Goal: Information Seeking & Learning: Learn about a topic

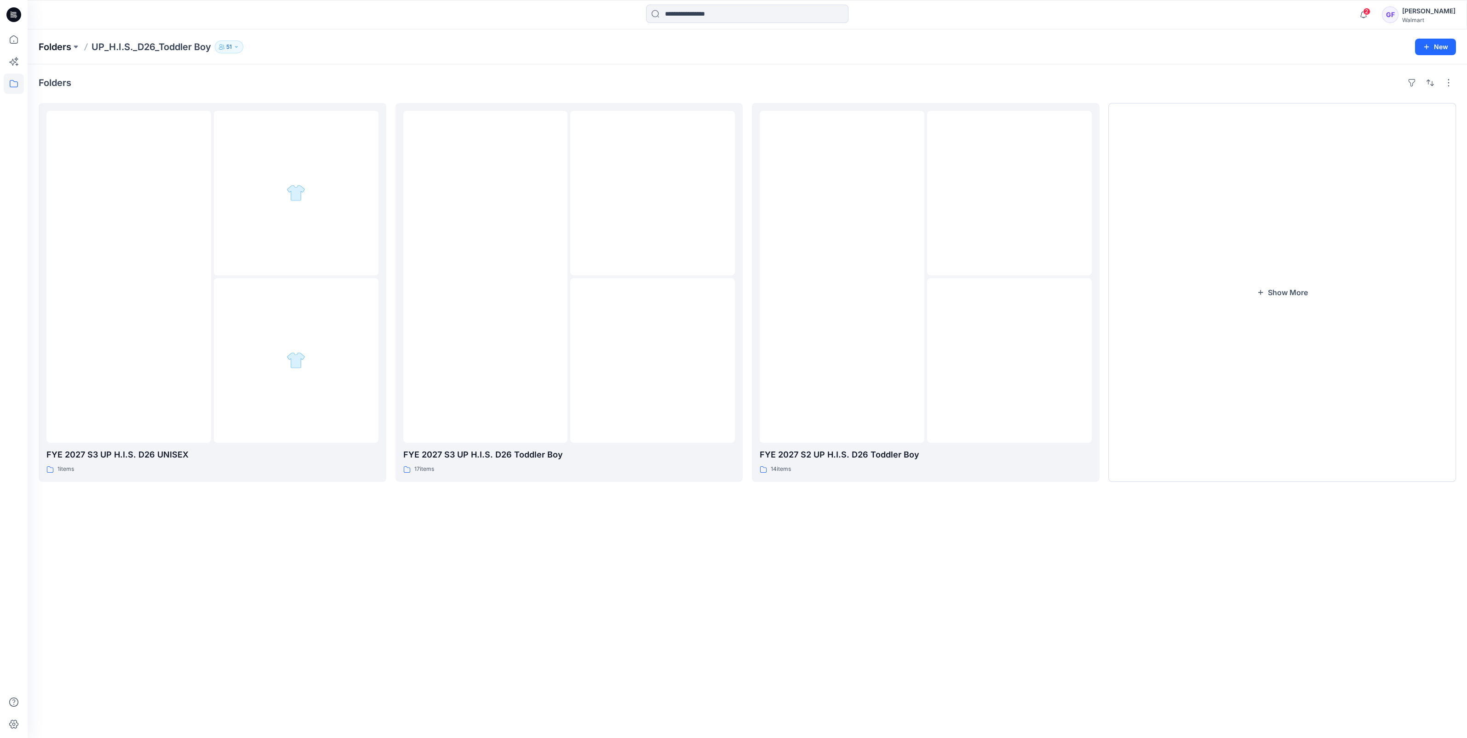
click at [56, 53] on p "Folders" at bounding box center [55, 46] width 33 height 13
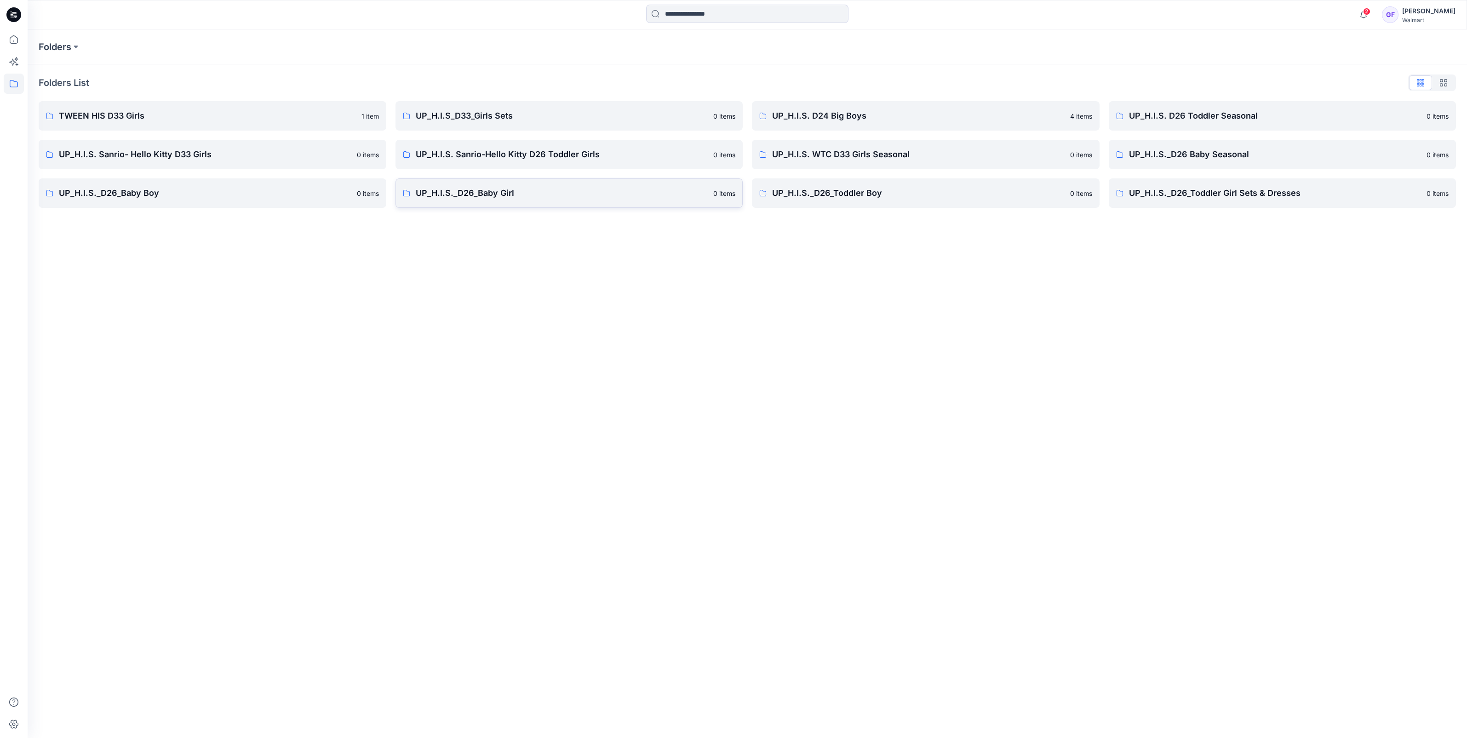
click at [458, 191] on p "UP_H.I.S._D26_Baby Girl" at bounding box center [562, 193] width 292 height 13
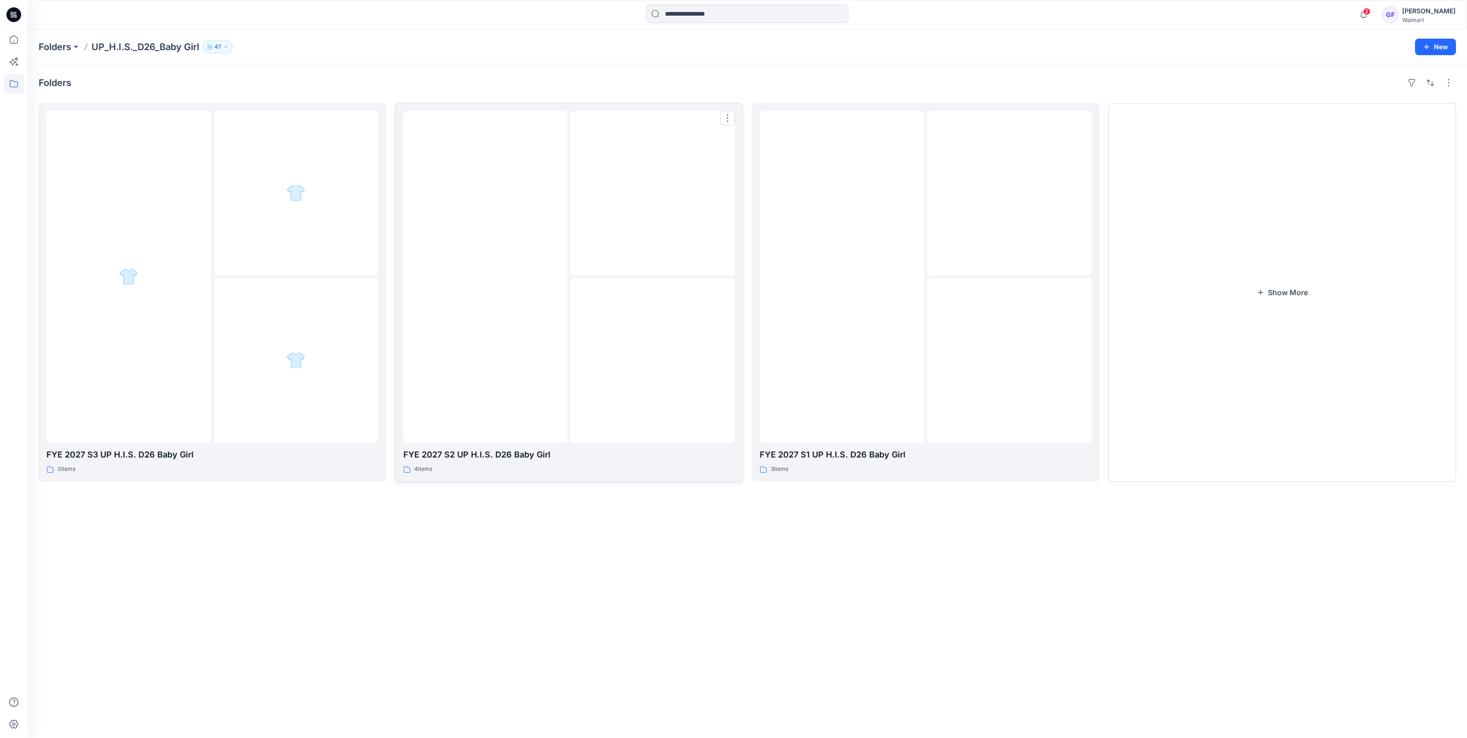
drag, startPoint x: 719, startPoint y: 366, endPoint x: 698, endPoint y: 366, distance: 20.7
click at [718, 366] on div at bounding box center [652, 360] width 165 height 165
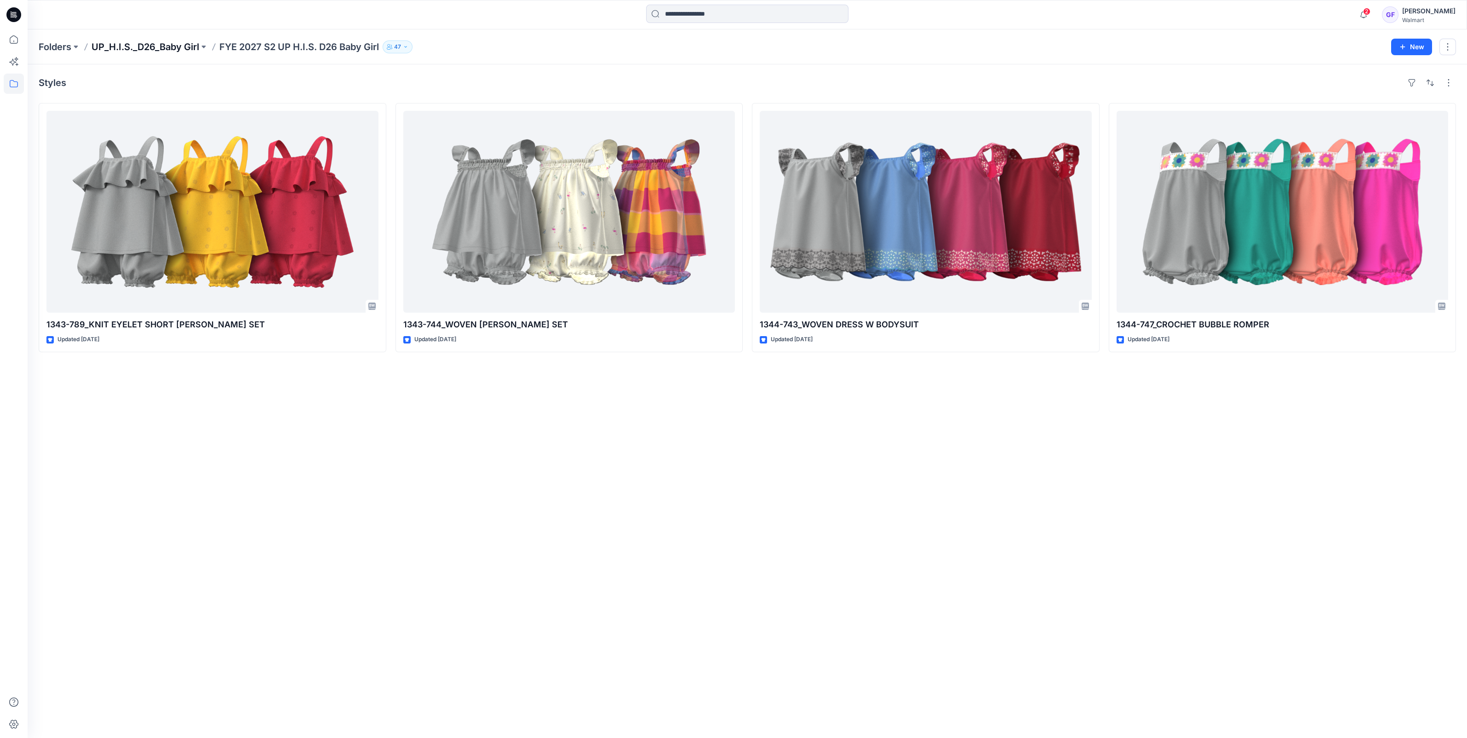
click at [164, 46] on p "UP_H.I.S._D26_Baby Girl" at bounding box center [146, 46] width 108 height 13
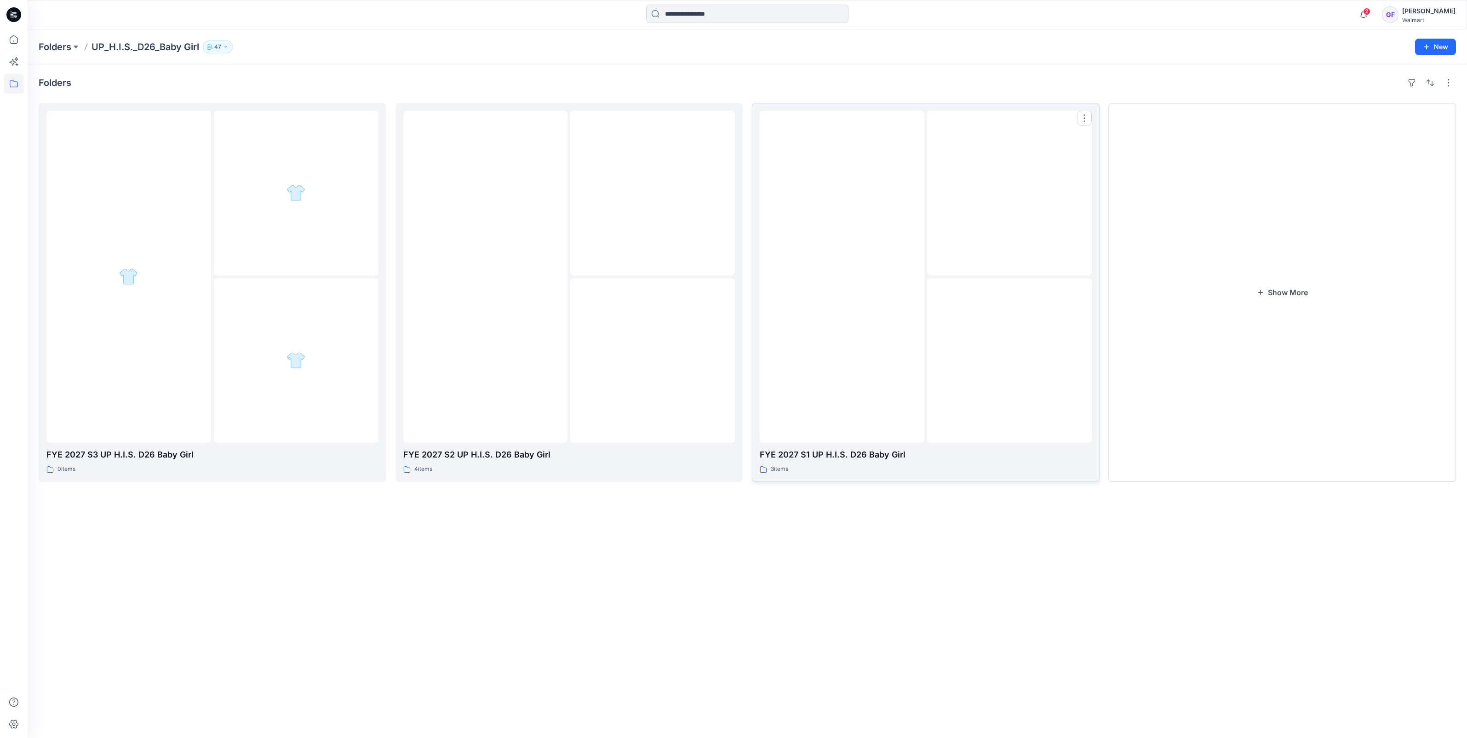
click at [936, 216] on div at bounding box center [1009, 193] width 165 height 165
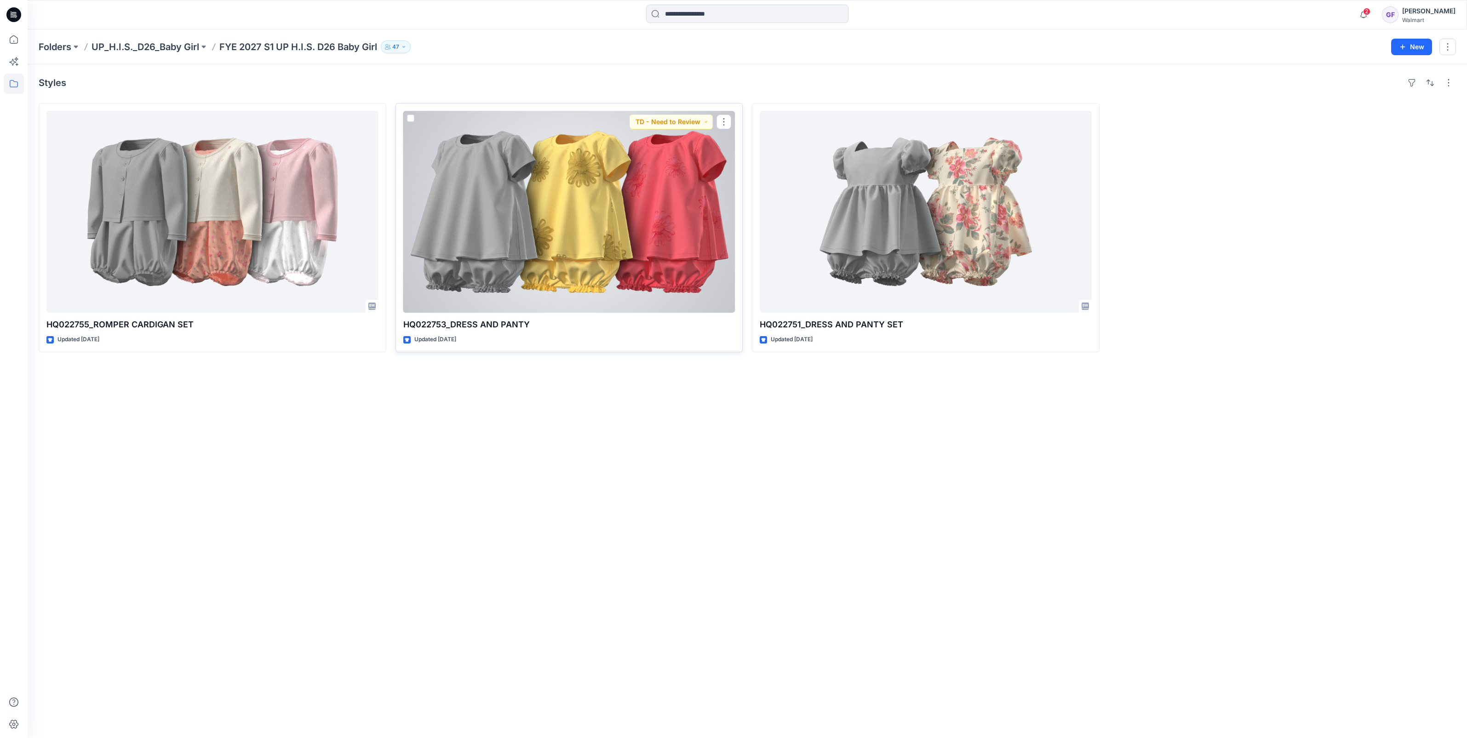
click at [573, 274] on div at bounding box center [569, 212] width 332 height 202
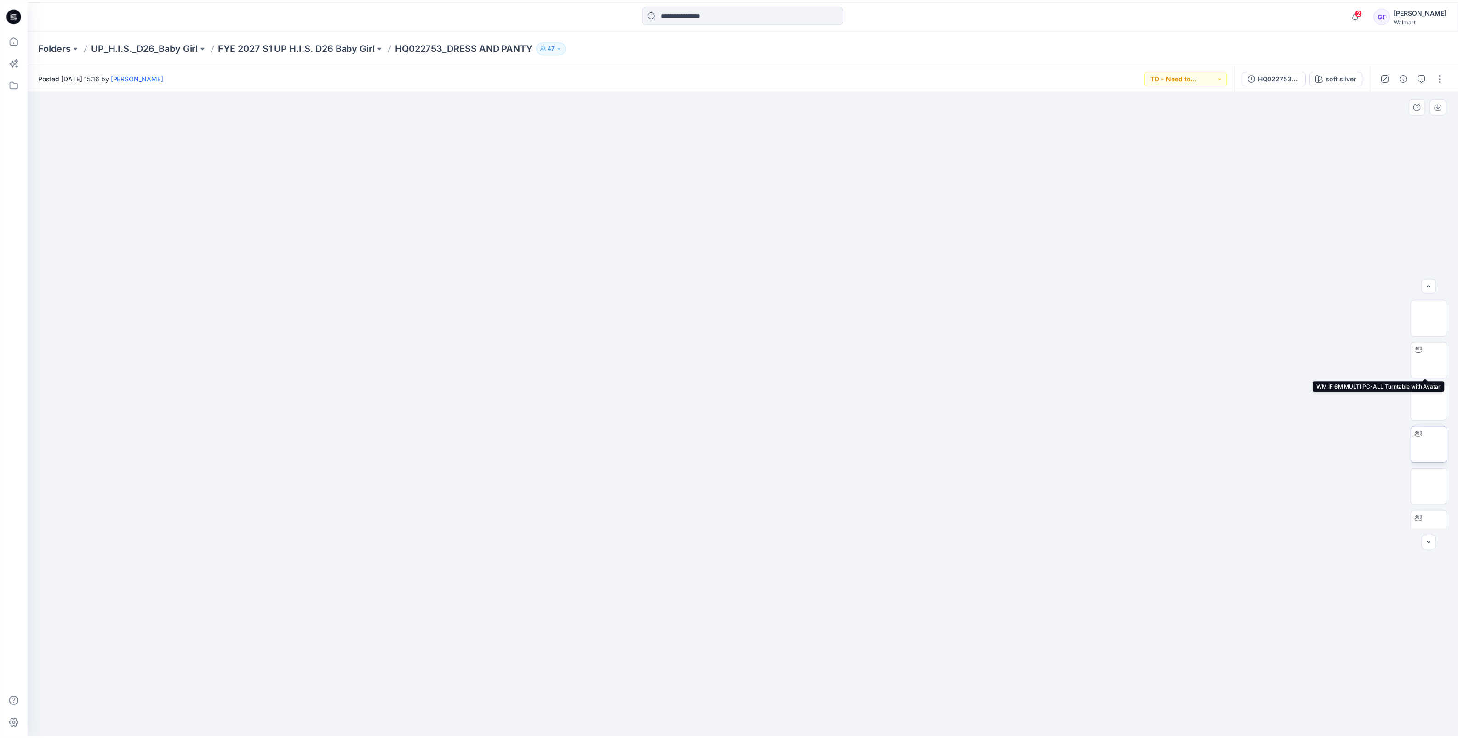
scroll to position [229, 0]
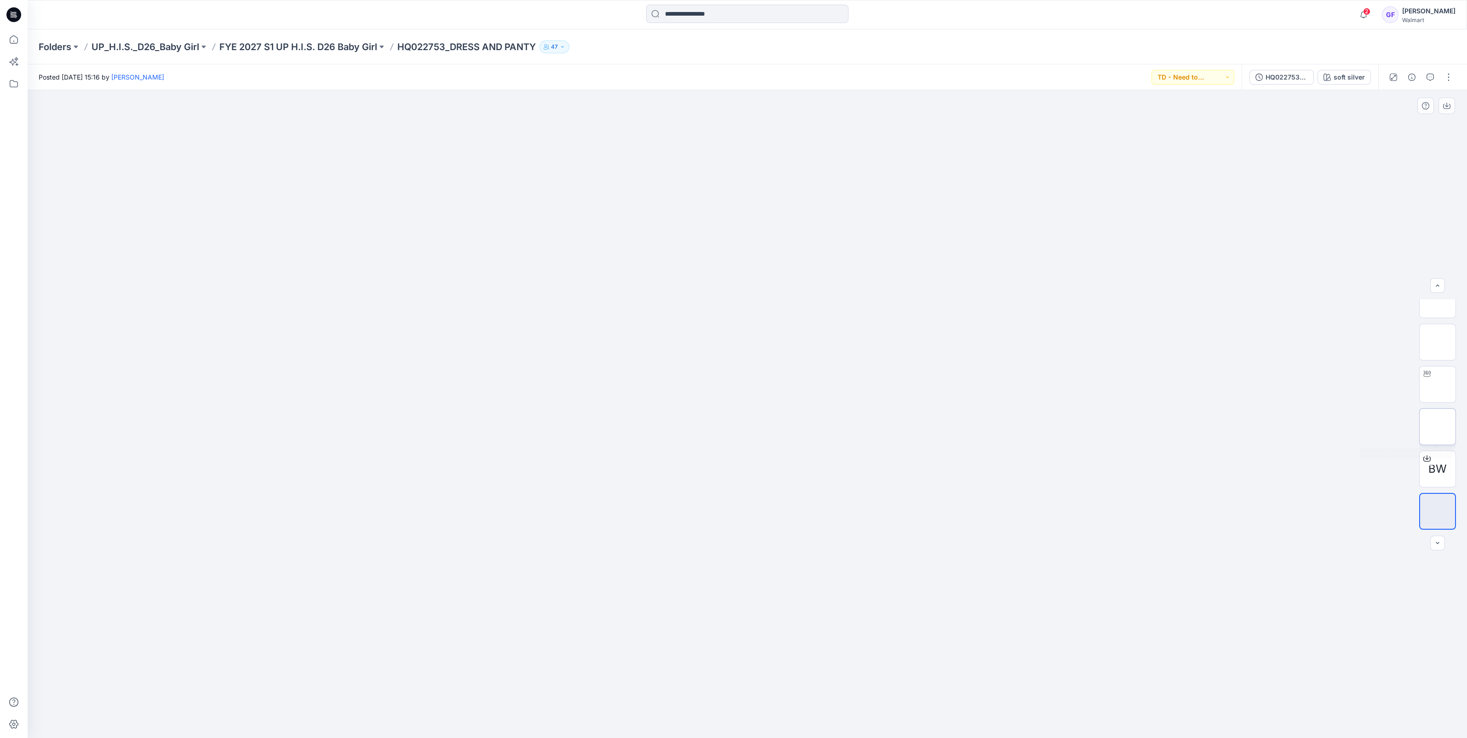
click at [1437, 427] on img at bounding box center [1437, 427] width 0 height 0
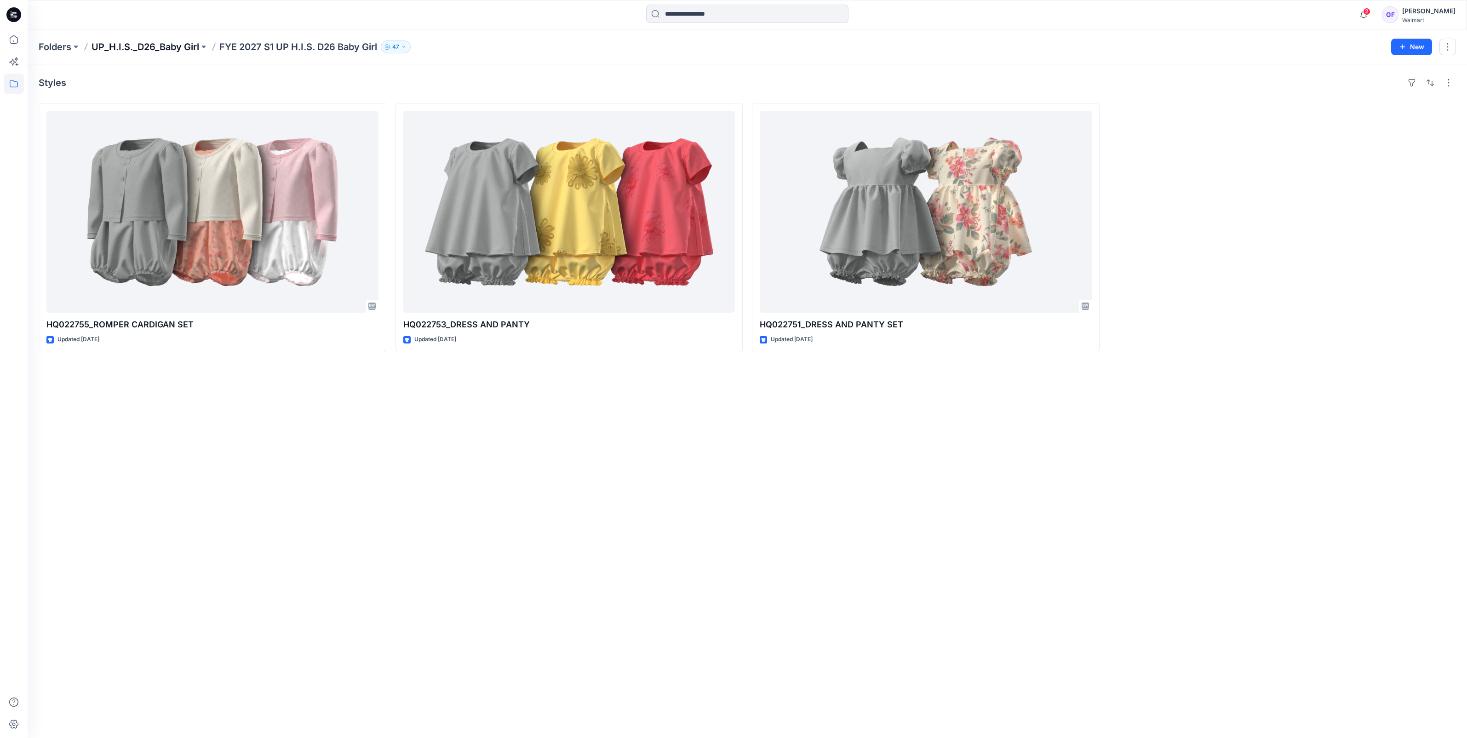
click at [164, 46] on p "UP_H.I.S._D26_Baby Girl" at bounding box center [146, 46] width 108 height 13
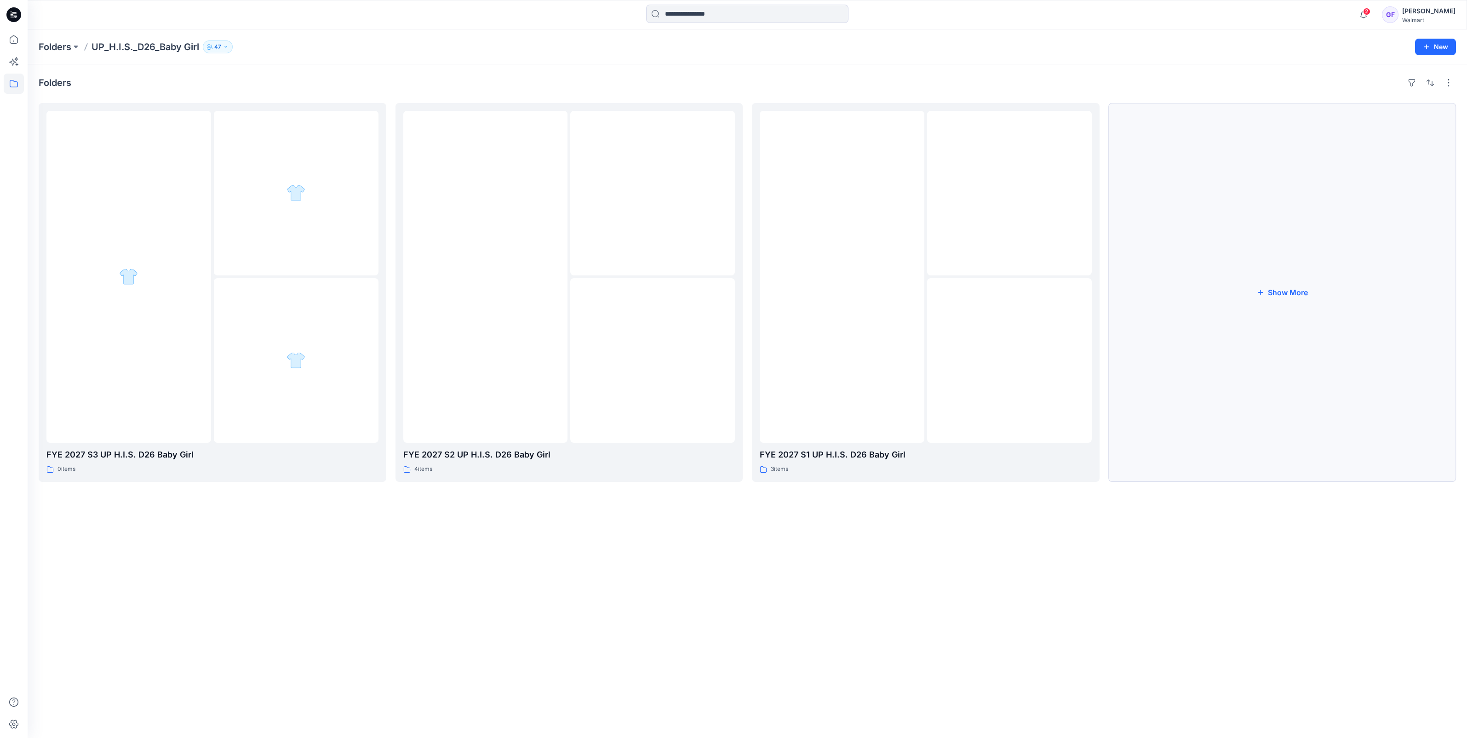
click at [1266, 294] on button "Show More" at bounding box center [1283, 292] width 348 height 379
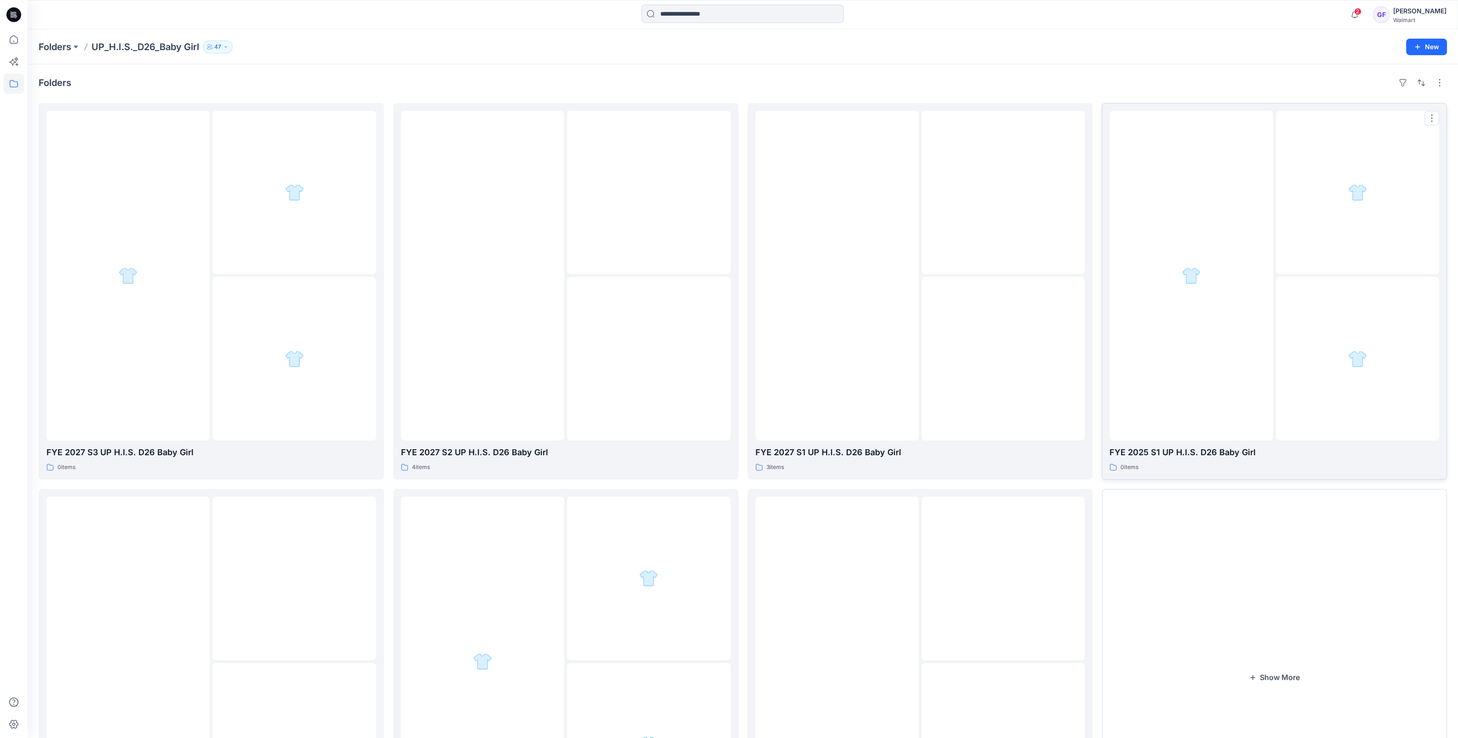
click at [1231, 303] on div at bounding box center [1191, 276] width 163 height 330
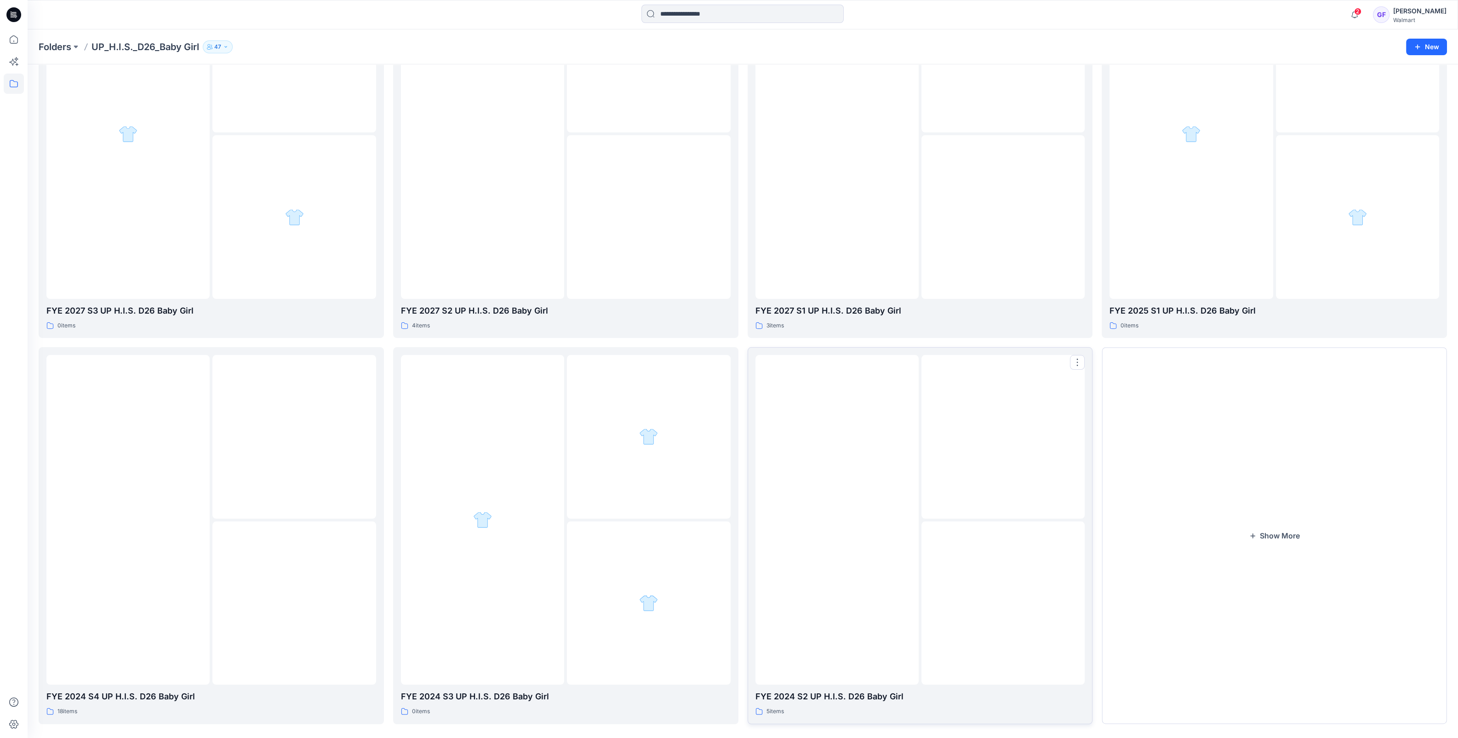
scroll to position [153, 0]
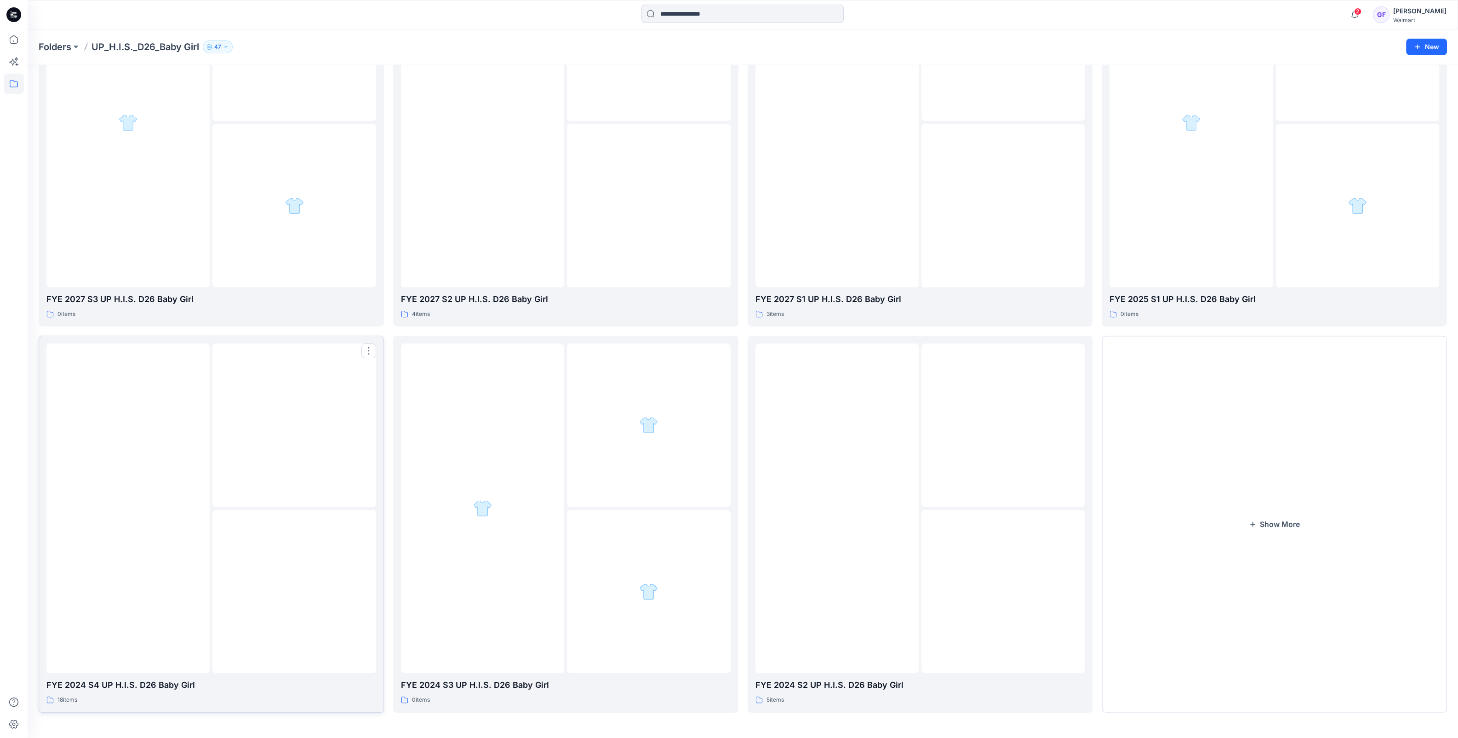
click at [294, 425] on img at bounding box center [294, 425] width 0 height 0
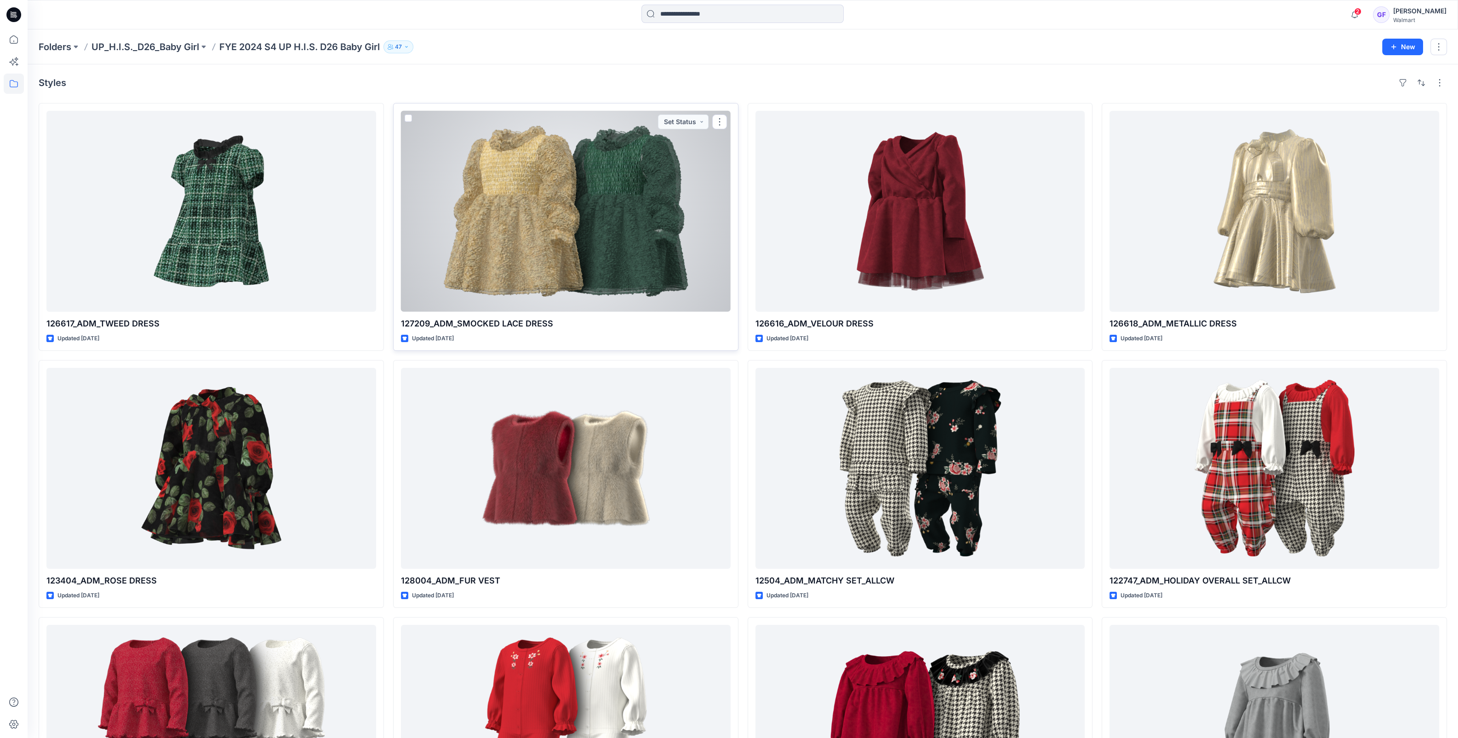
click at [538, 284] on div at bounding box center [566, 211] width 330 height 201
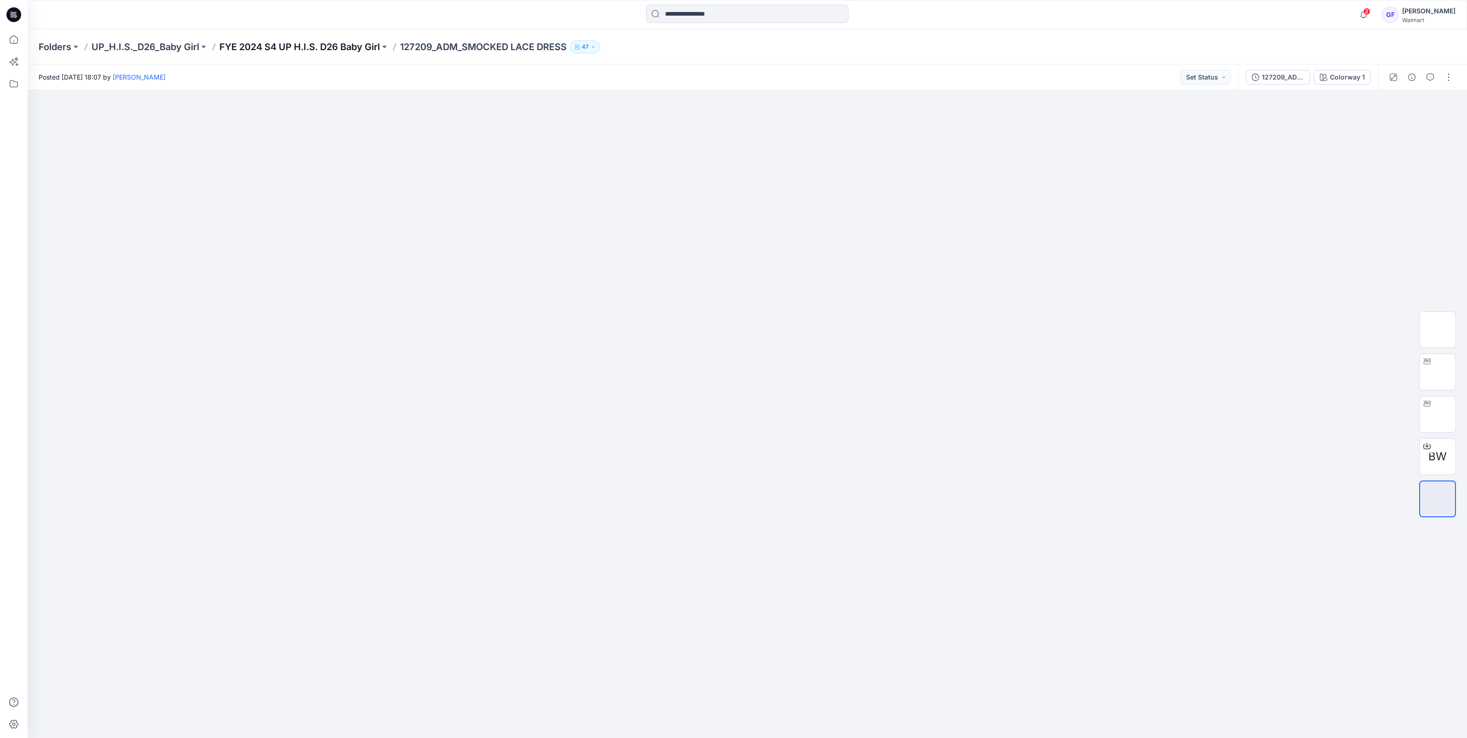
click at [314, 47] on p "FYE 2024 S4 UP H.I.S. D26 Baby Girl" at bounding box center [299, 46] width 160 height 13
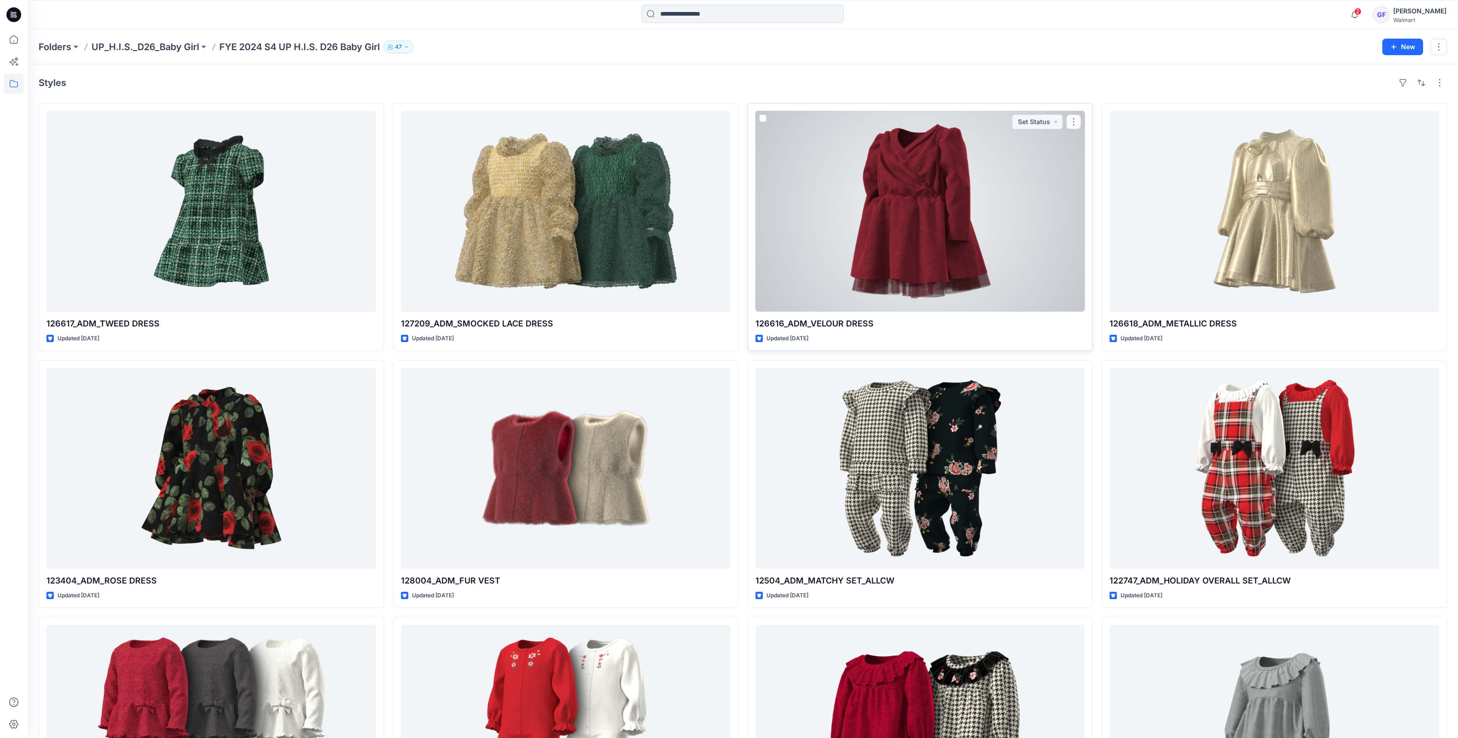
click at [943, 235] on div at bounding box center [920, 211] width 330 height 201
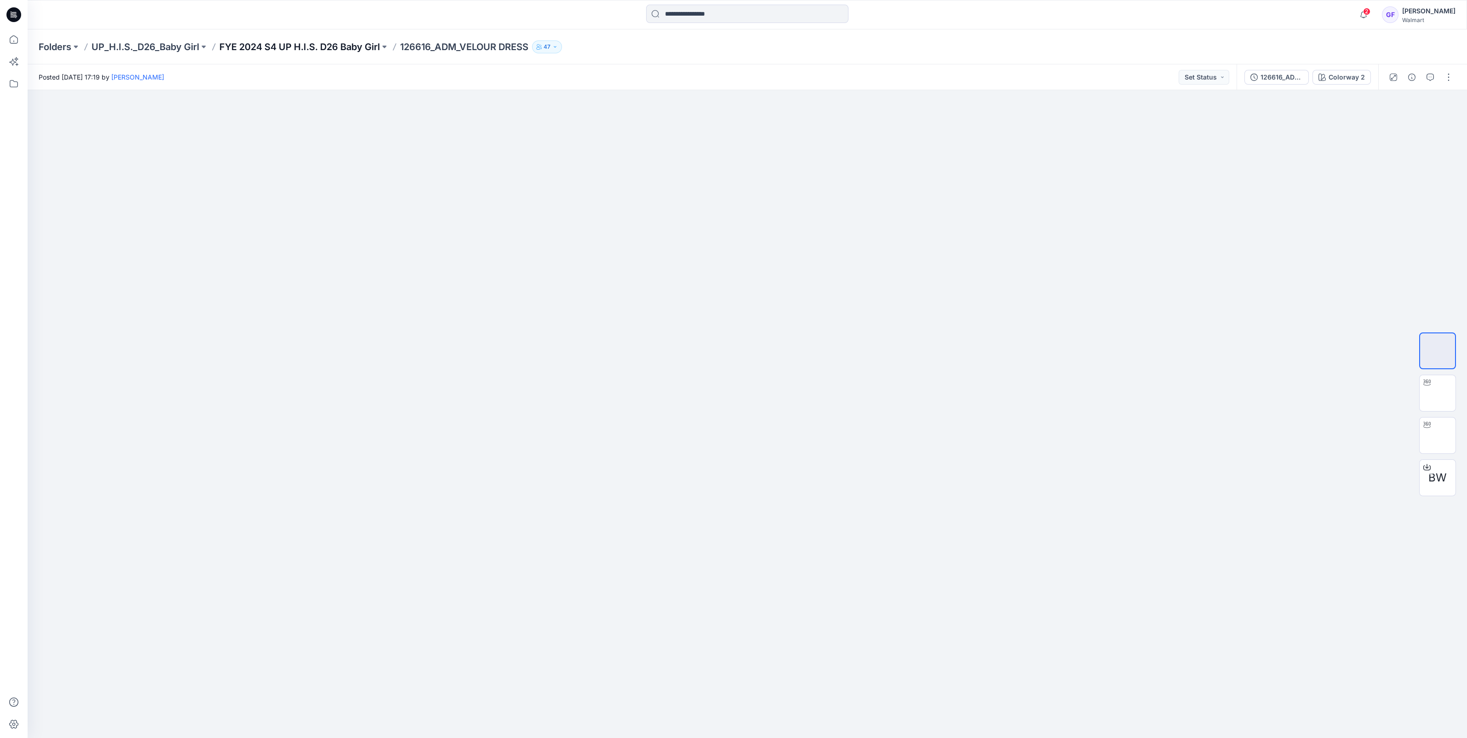
click at [296, 46] on p "FYE 2024 S4 UP H.I.S. D26 Baby Girl" at bounding box center [299, 46] width 160 height 13
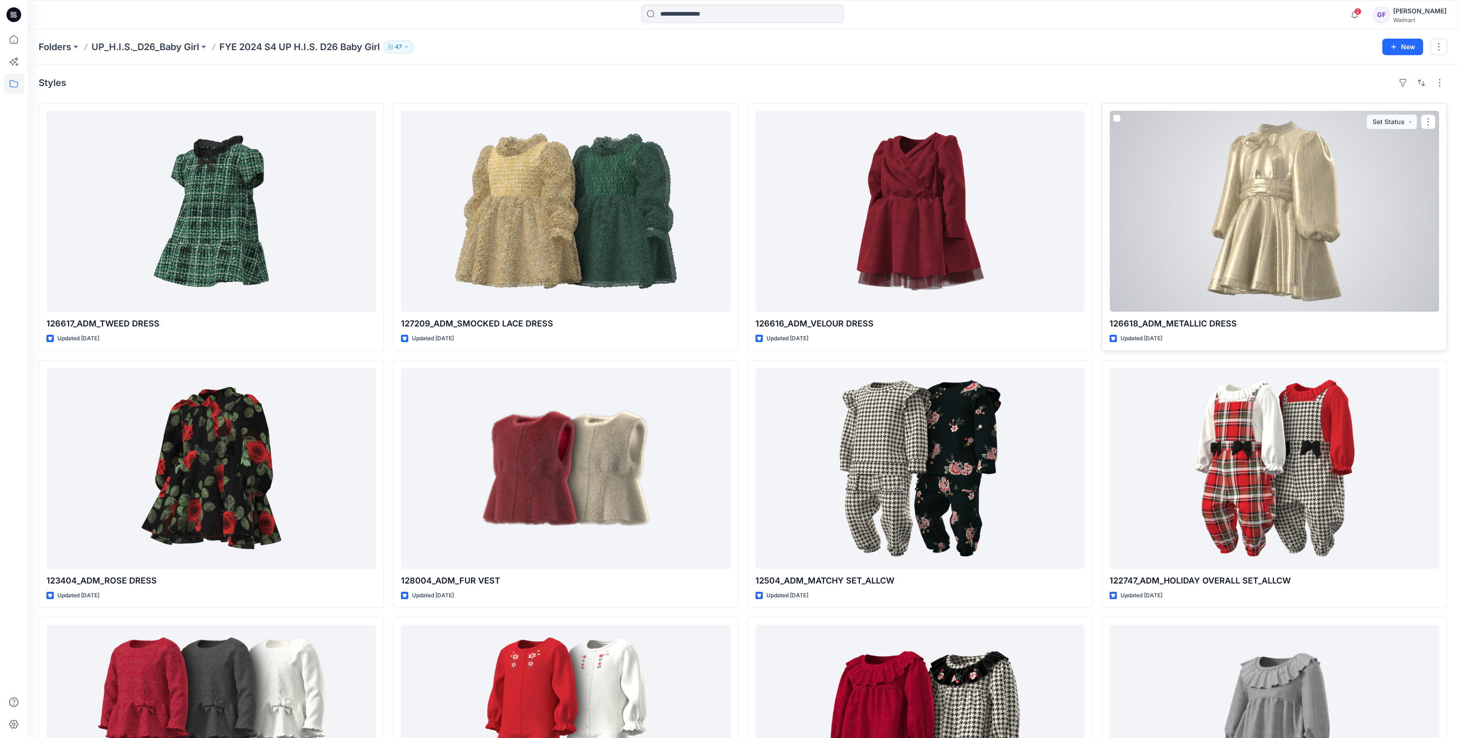
click at [1207, 274] on div at bounding box center [1275, 211] width 330 height 201
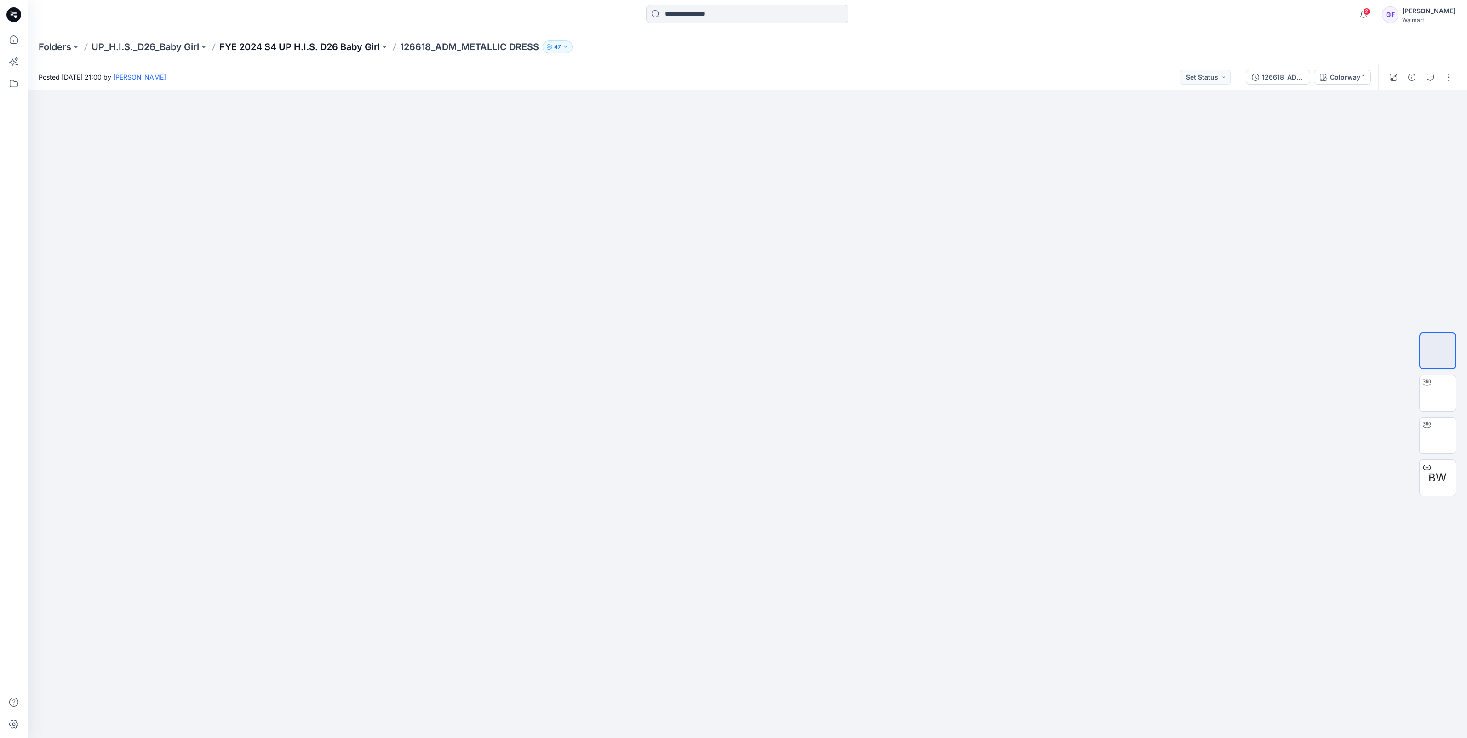
click at [342, 48] on p "FYE 2024 S4 UP H.I.S. D26 Baby Girl" at bounding box center [299, 46] width 160 height 13
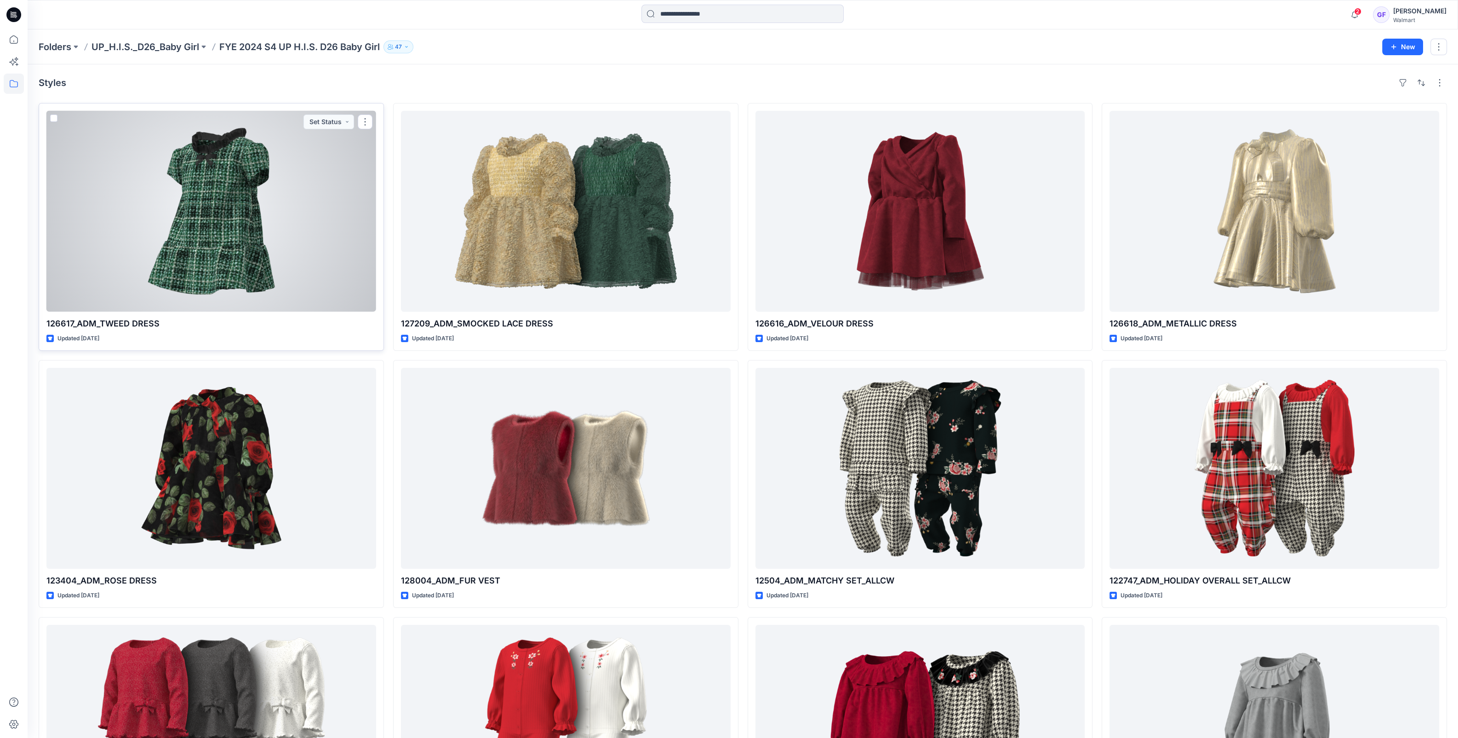
click at [239, 201] on div at bounding box center [211, 211] width 330 height 201
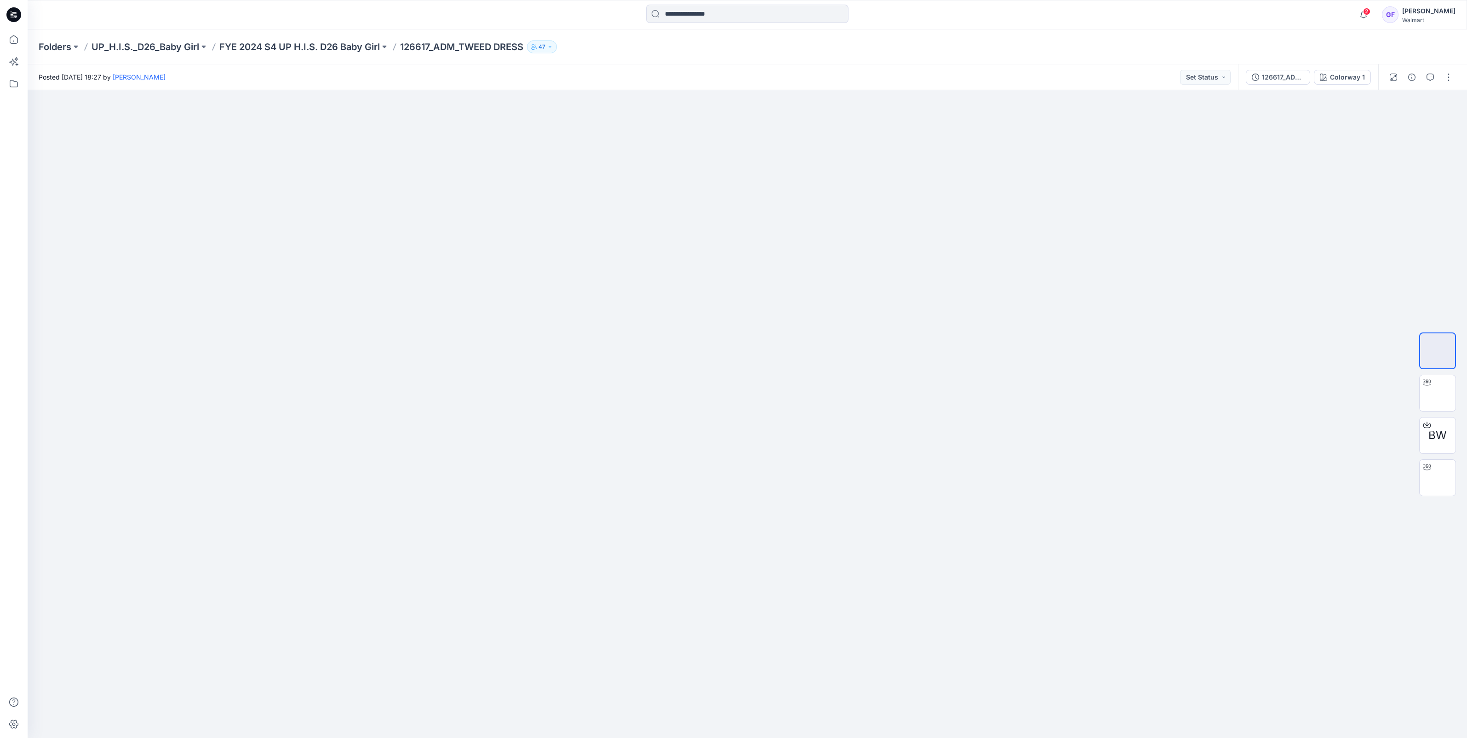
click at [334, 40] on div "Folders UP_H.I.S._D26_Baby Girl FYE 2024 S4 UP H.I.S. D26 Baby Girl 126617_ADM_…" at bounding box center [747, 46] width 1439 height 35
click at [355, 48] on p "FYE 2024 S4 UP H.I.S. D26 Baby Girl" at bounding box center [299, 46] width 160 height 13
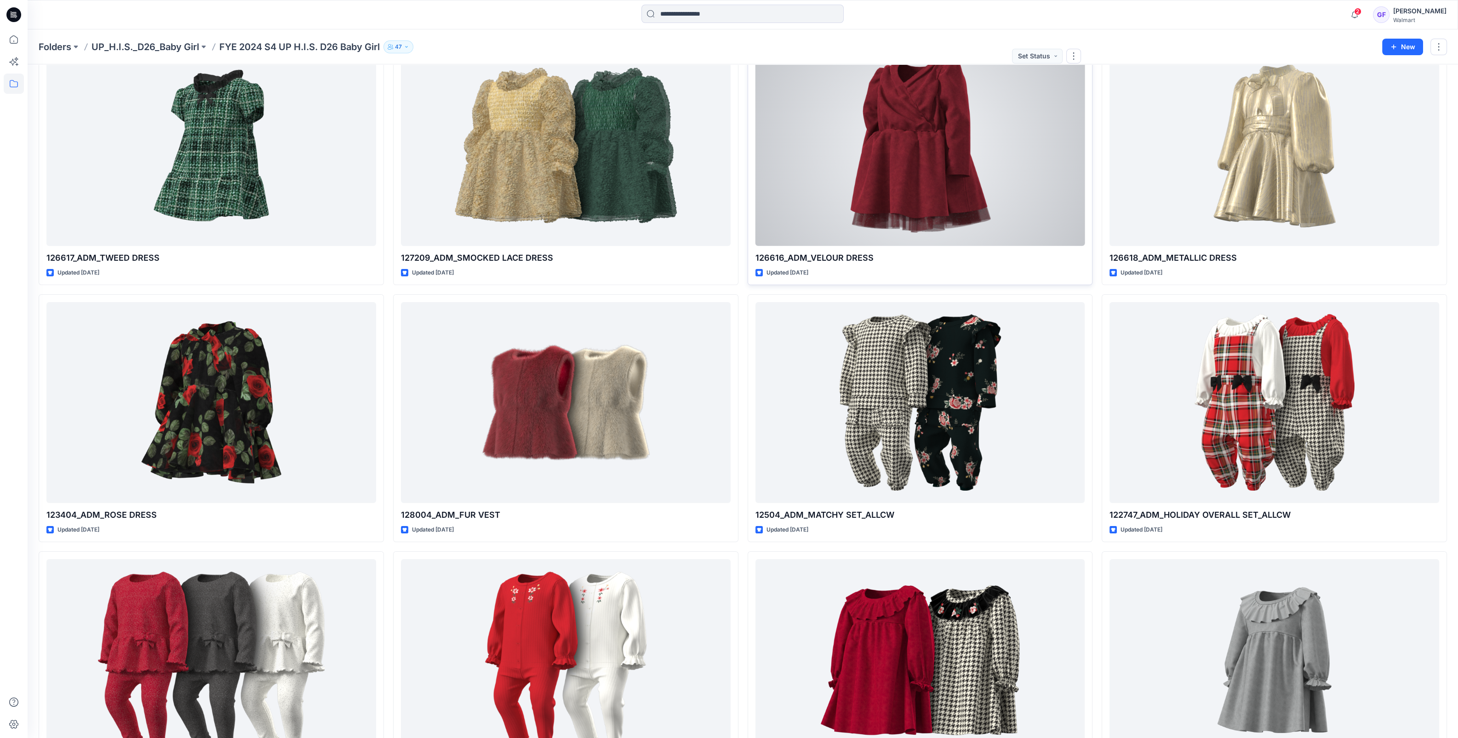
scroll to position [171, 0]
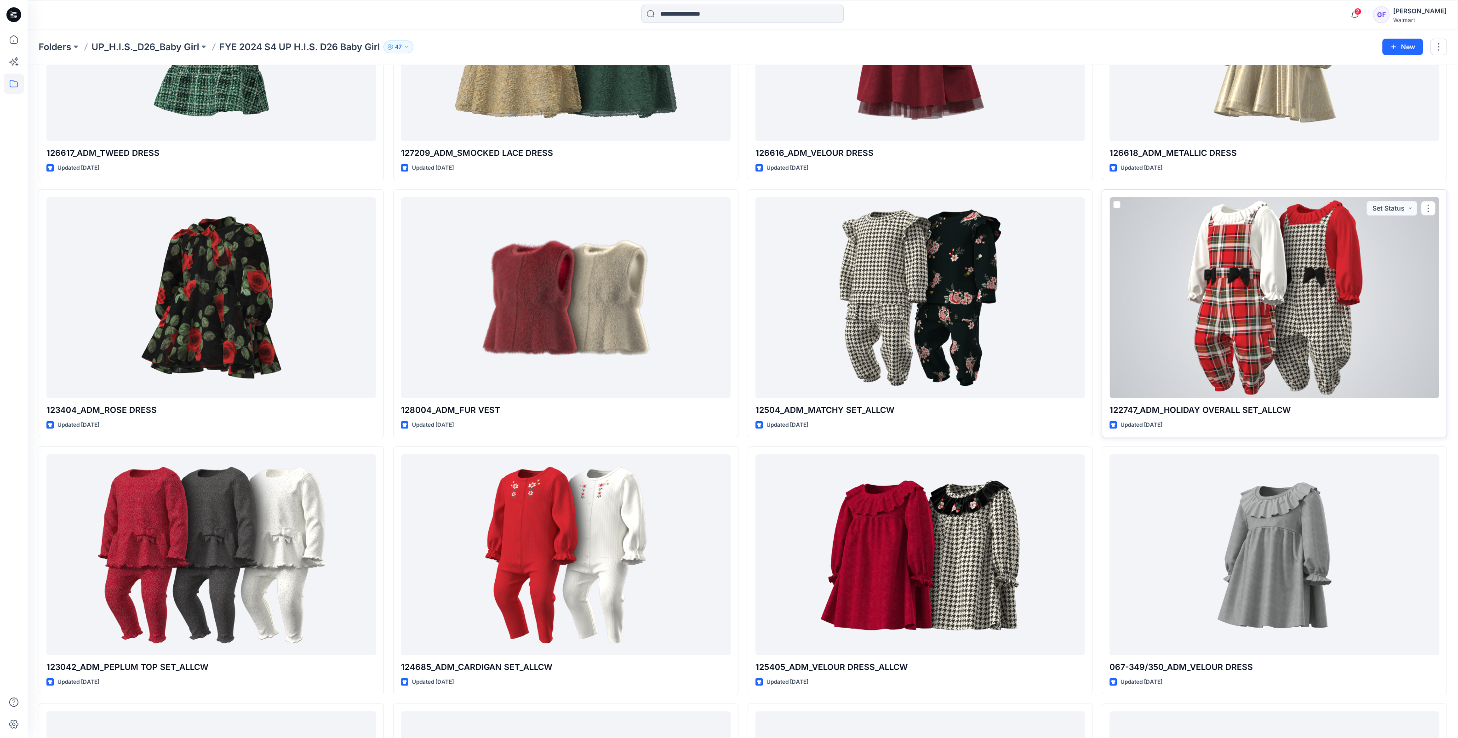
click at [1252, 285] on div at bounding box center [1275, 297] width 330 height 201
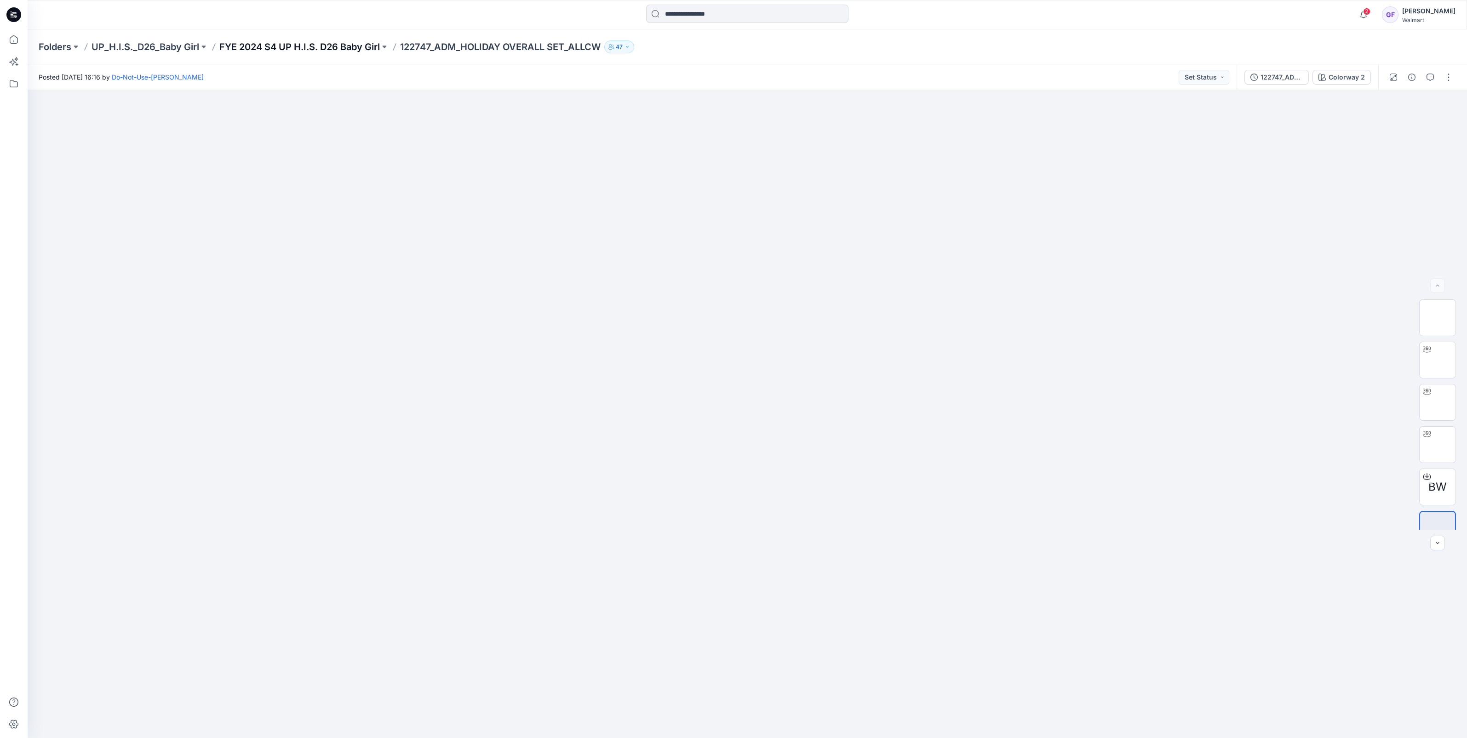
click at [269, 43] on p "FYE 2024 S4 UP H.I.S. D26 Baby Girl" at bounding box center [299, 46] width 160 height 13
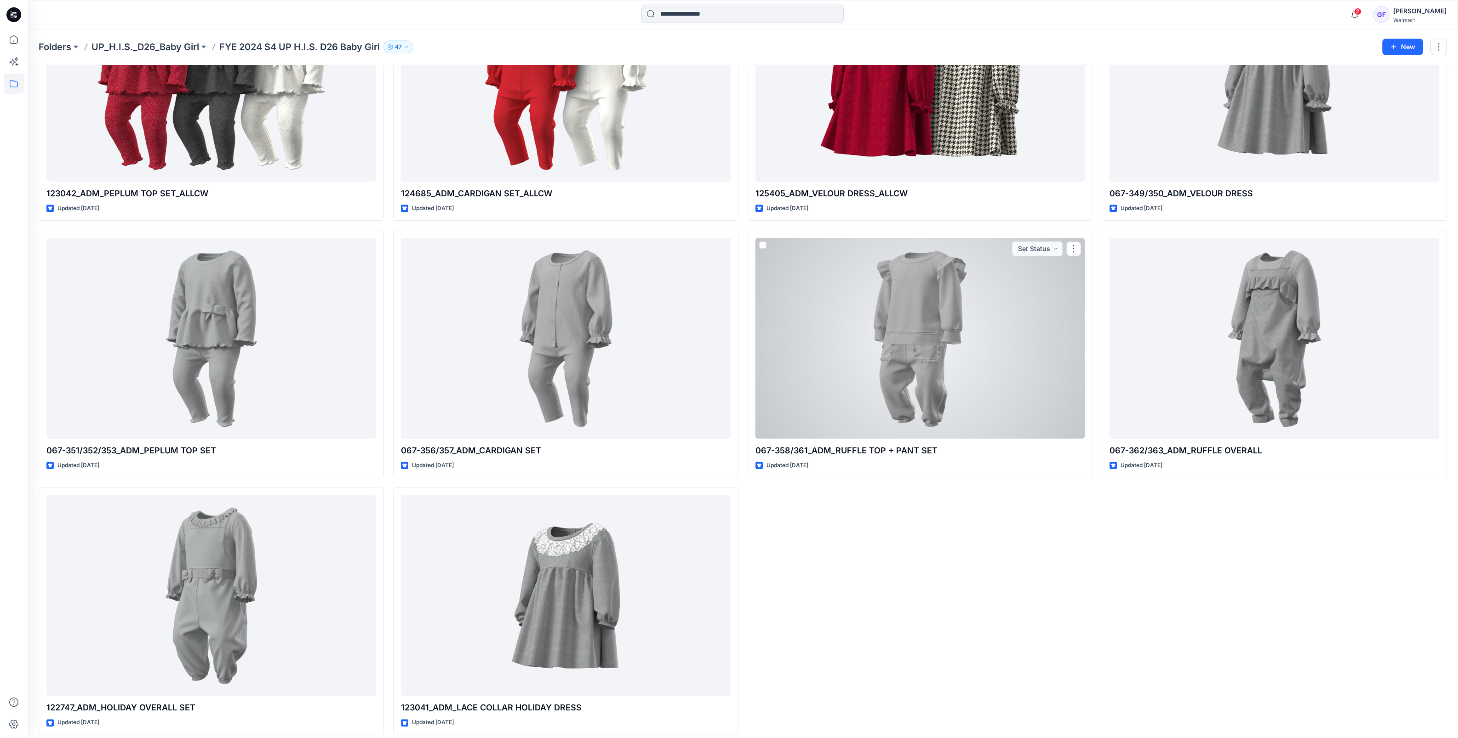
scroll to position [652, 0]
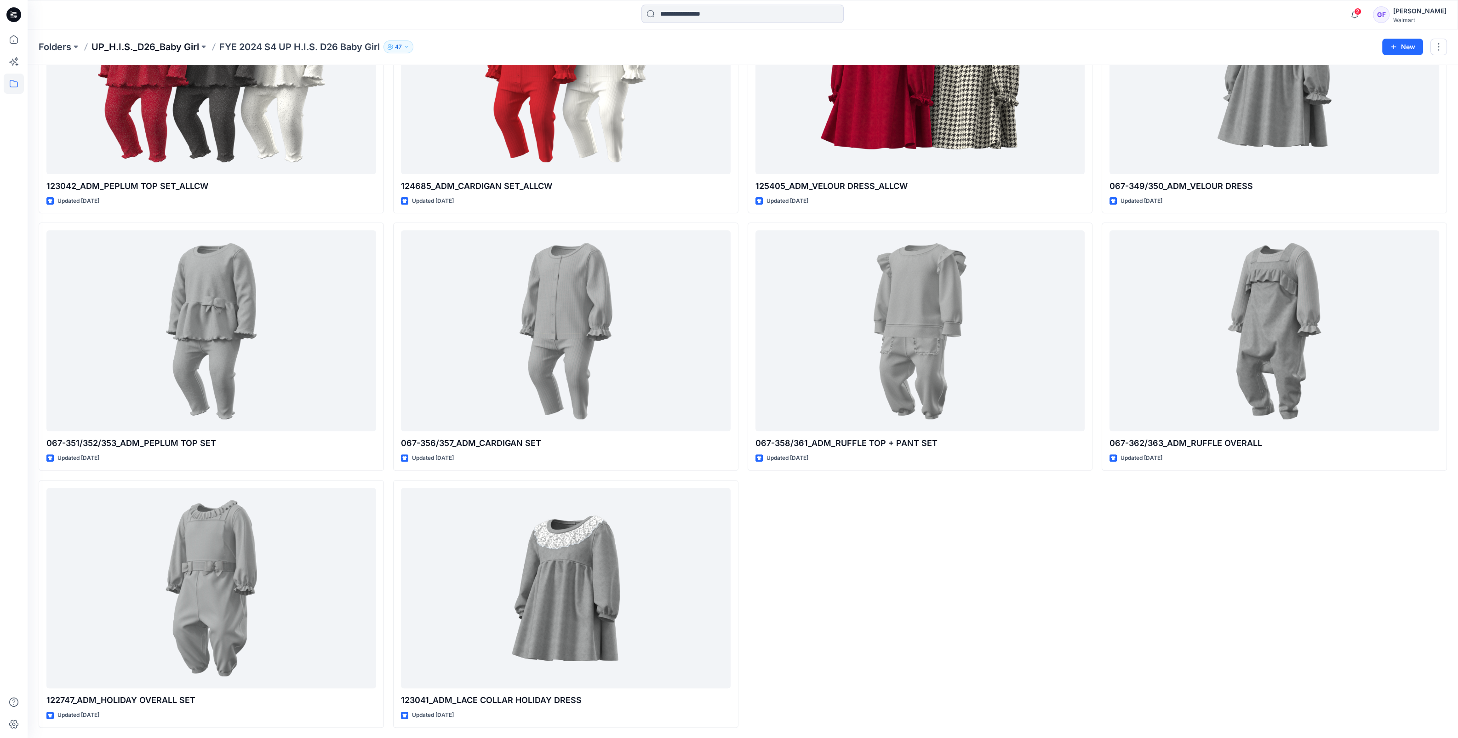
click at [187, 47] on p "UP_H.I.S._D26_Baby Girl" at bounding box center [146, 46] width 108 height 13
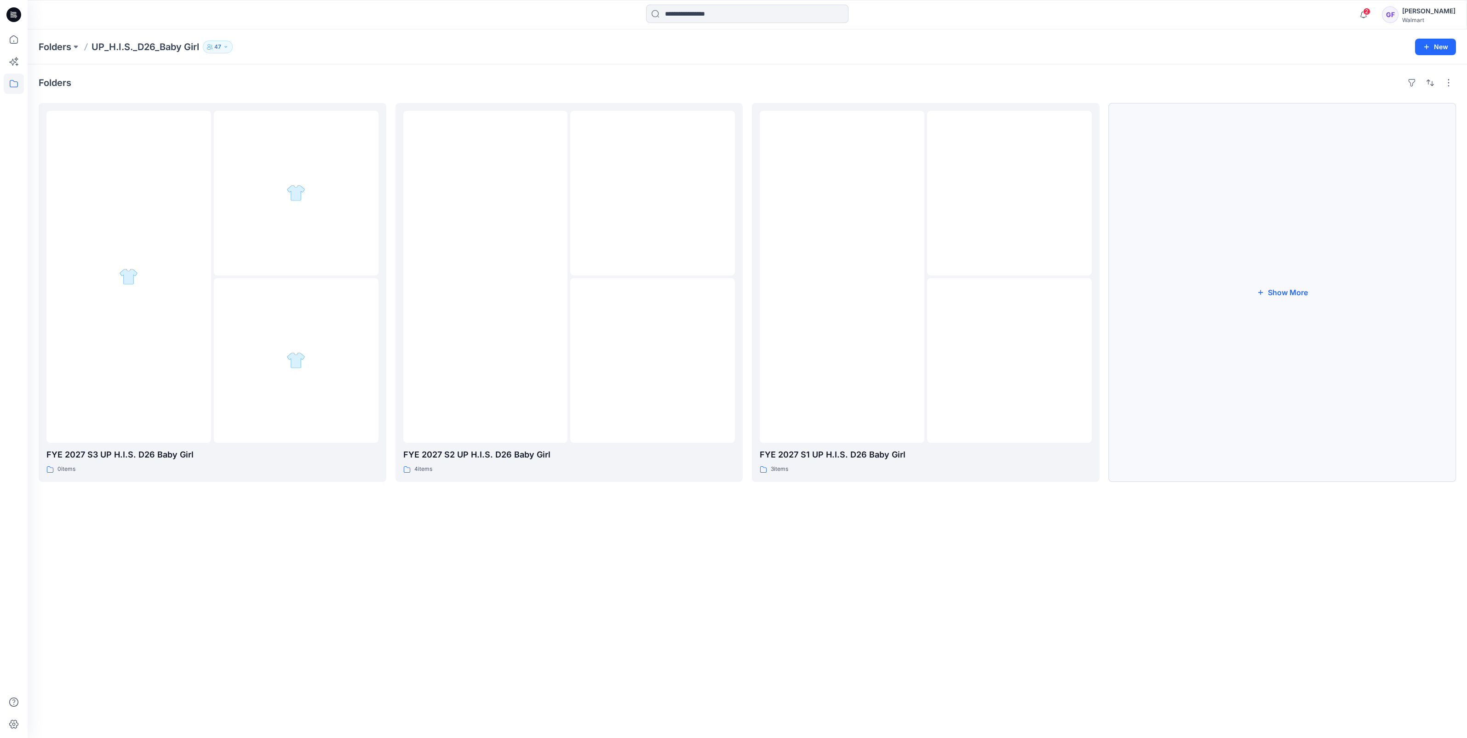
click at [1276, 302] on button "Show More" at bounding box center [1283, 292] width 348 height 379
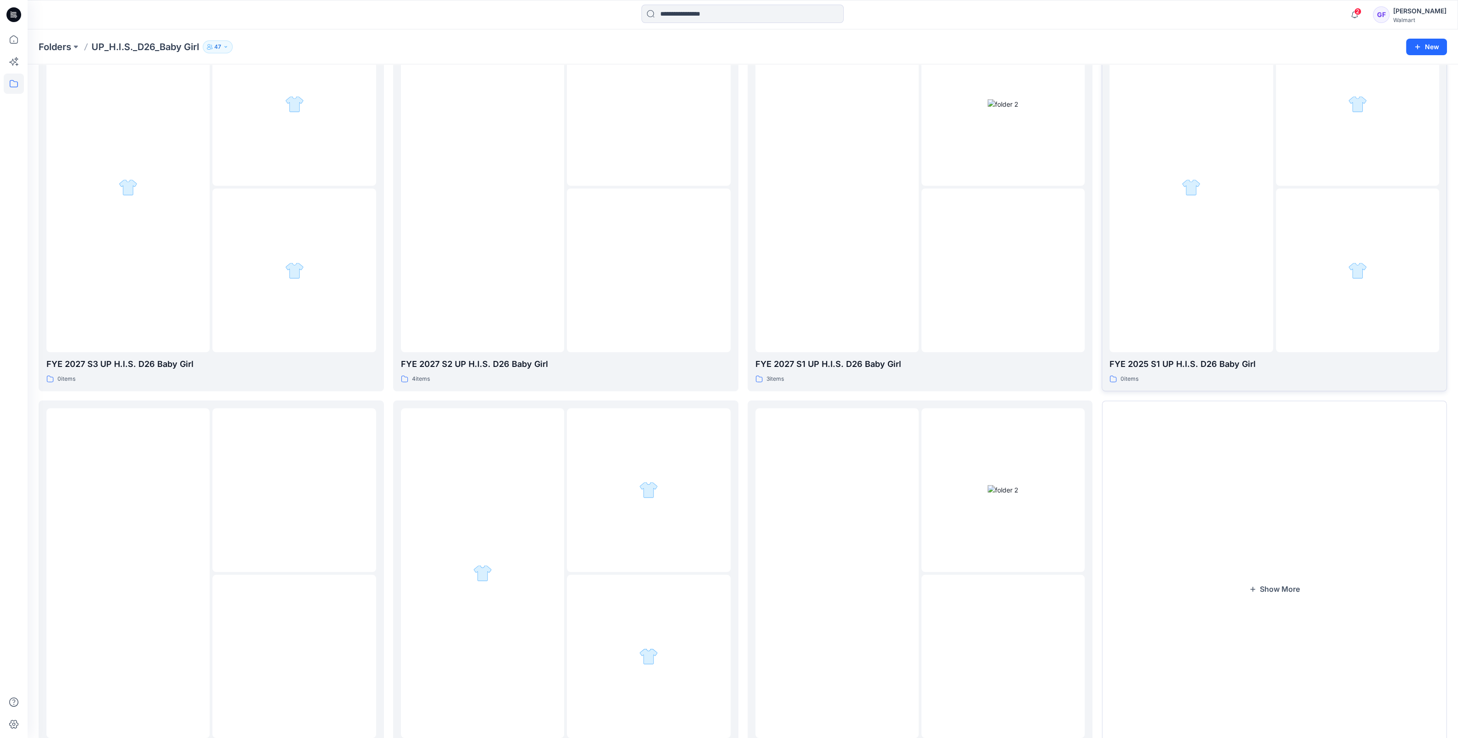
scroll to position [153, 0]
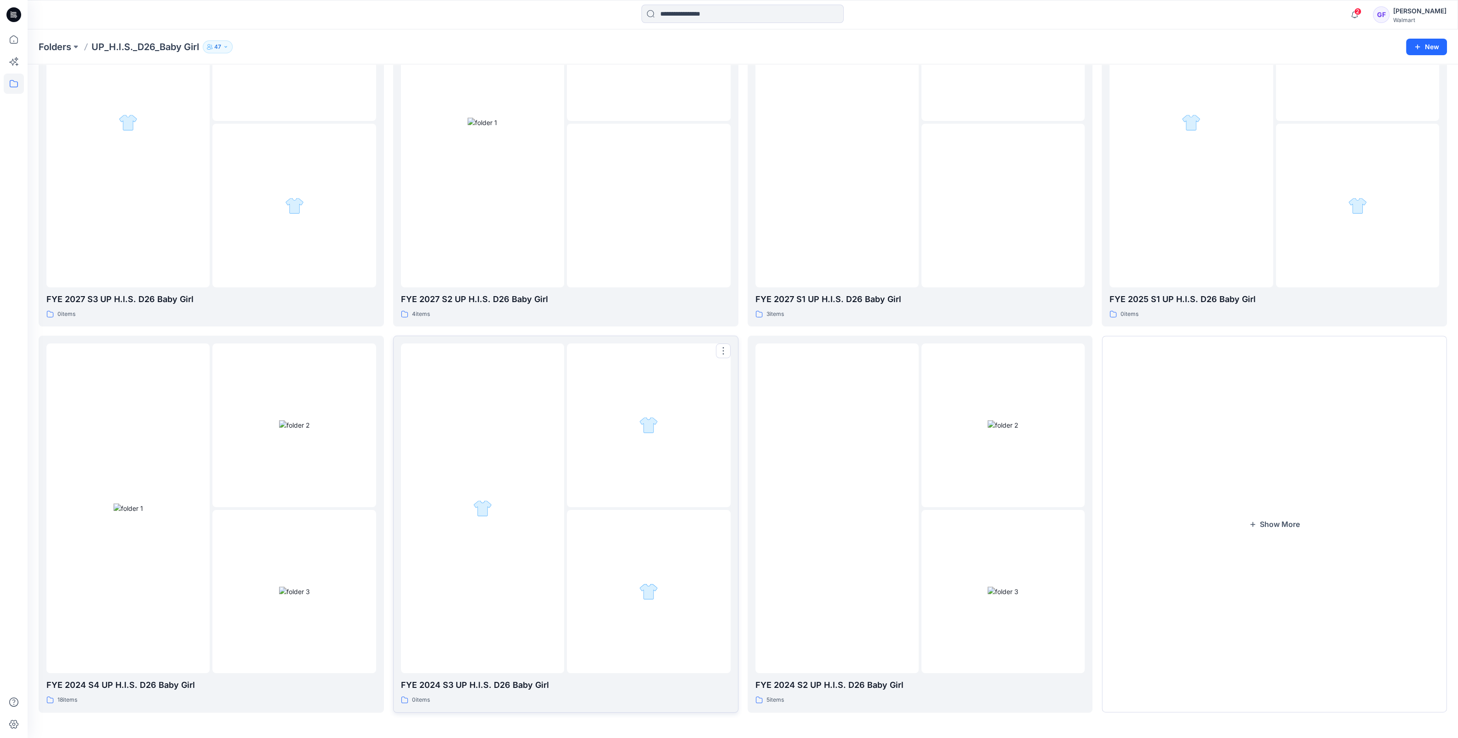
click at [602, 583] on div at bounding box center [648, 591] width 163 height 163
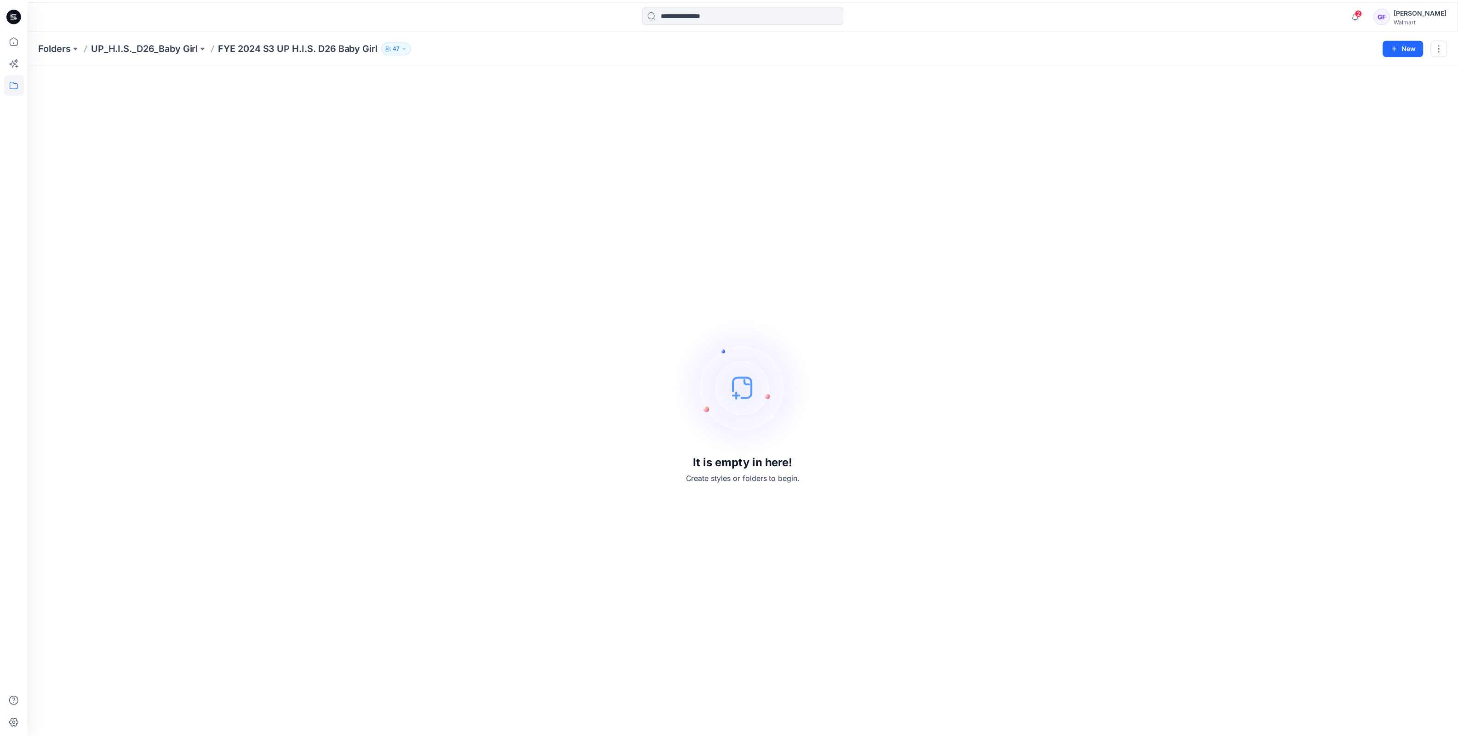
scroll to position [153, 0]
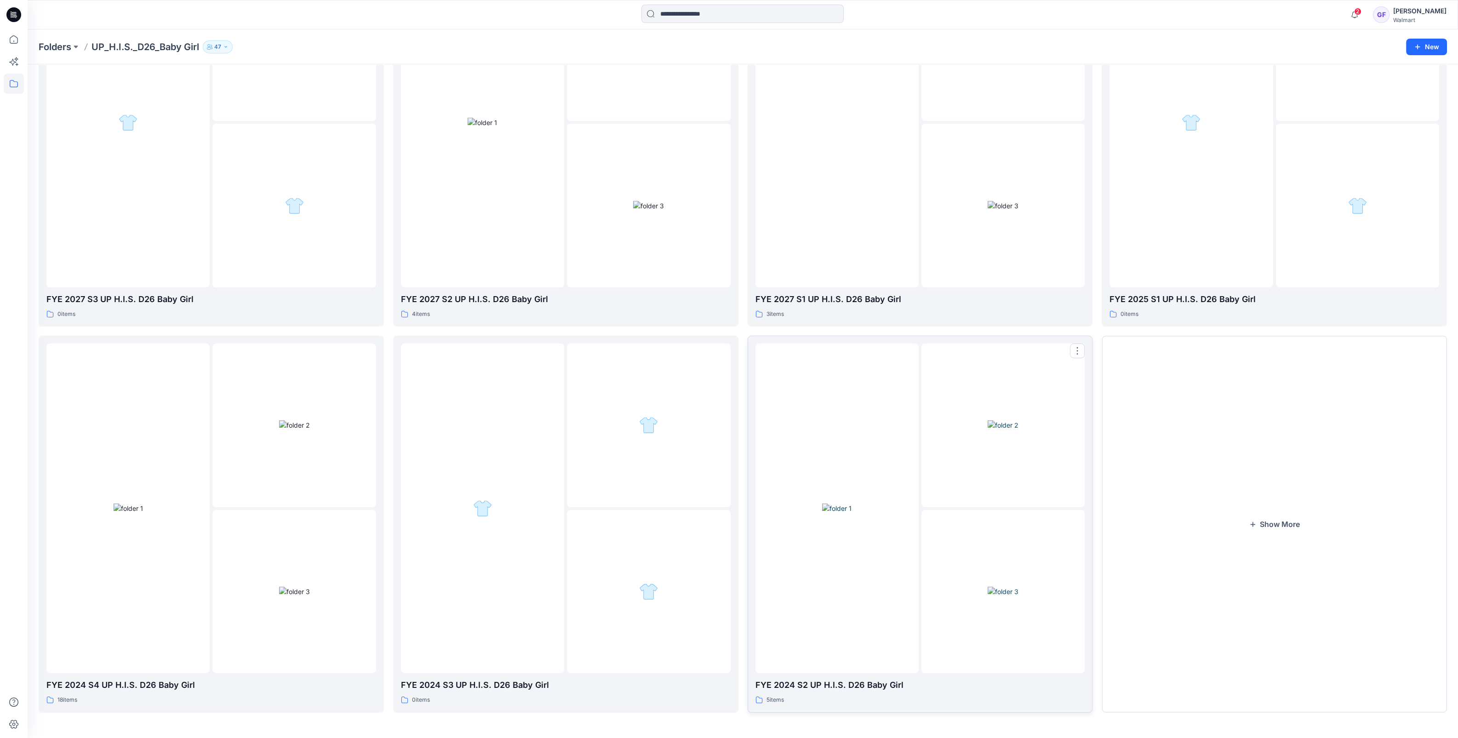
click at [852, 513] on img at bounding box center [836, 508] width 29 height 10
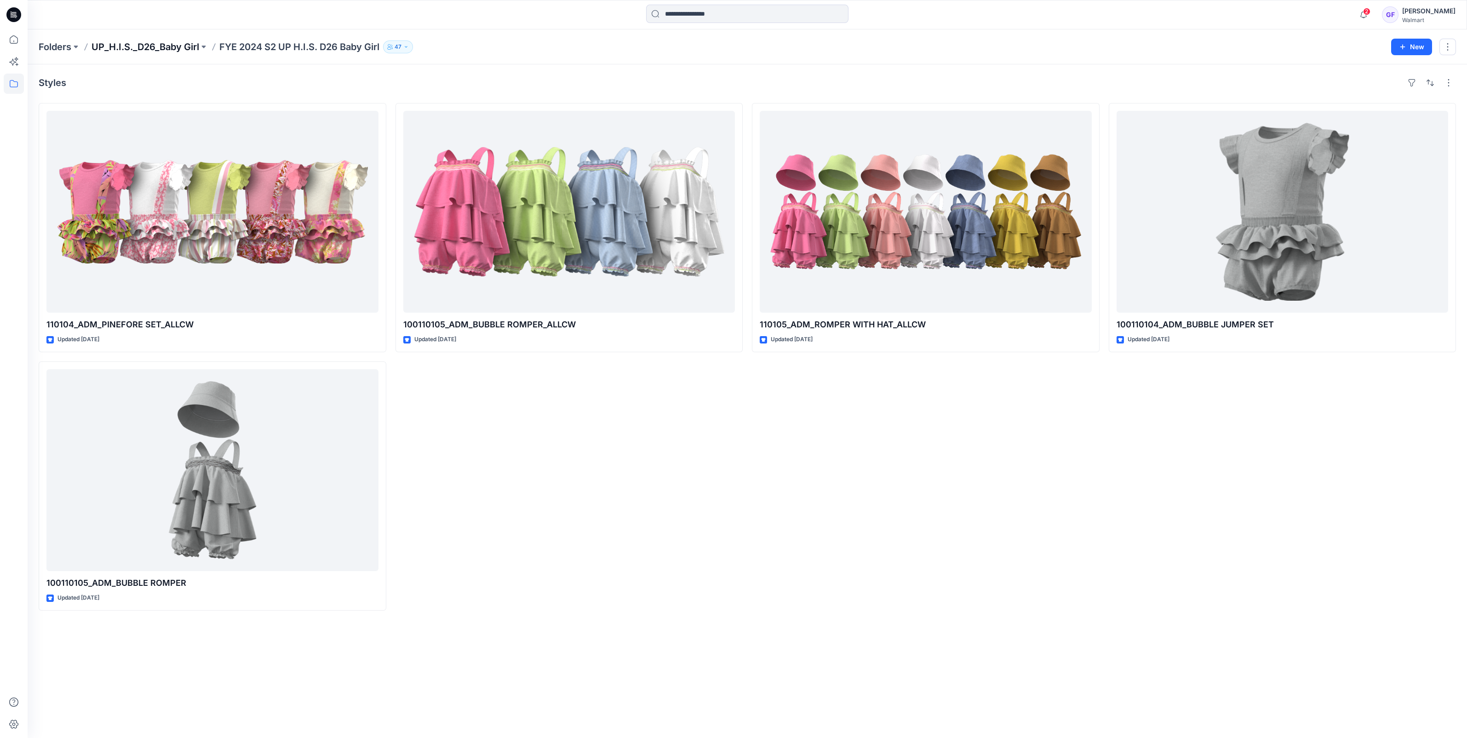
click at [161, 44] on p "UP_H.I.S._D26_Baby Girl" at bounding box center [146, 46] width 108 height 13
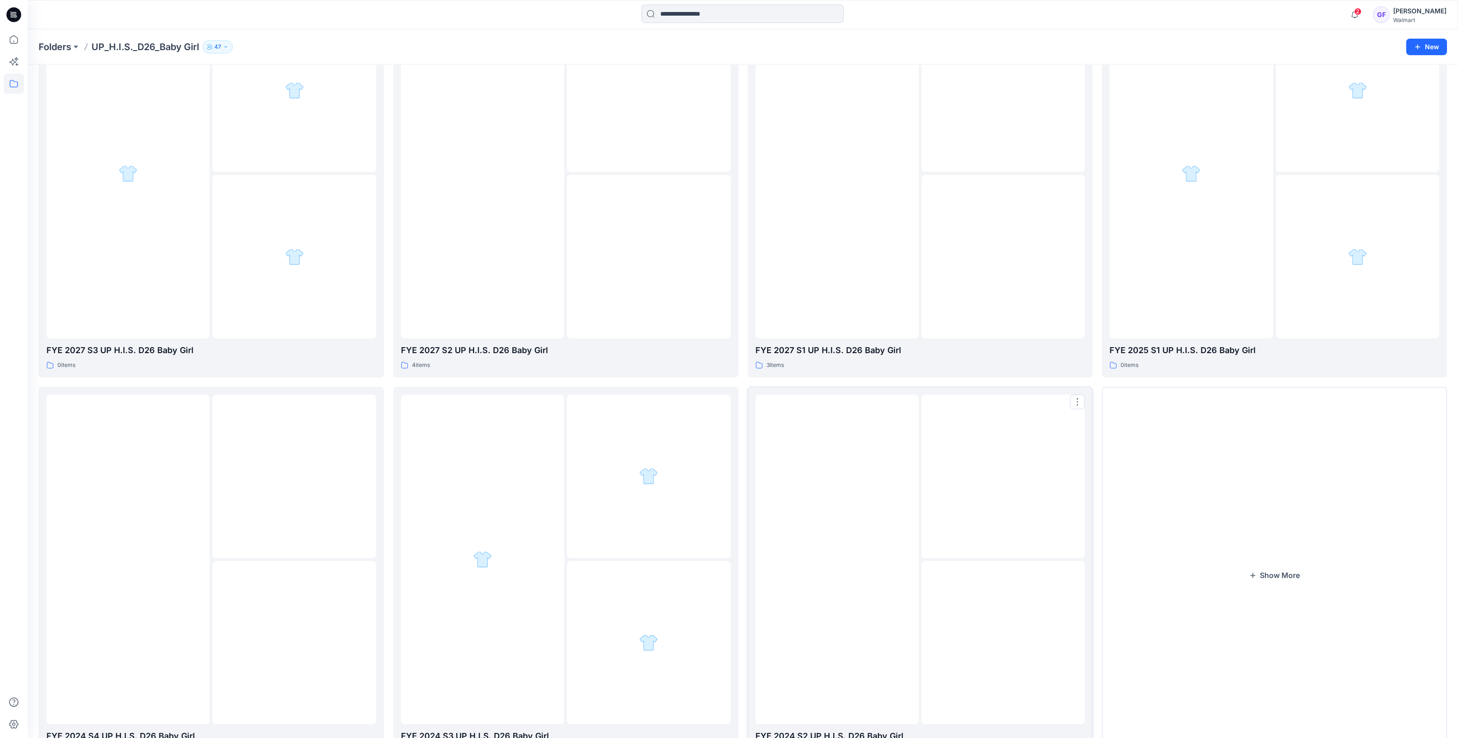
scroll to position [153, 0]
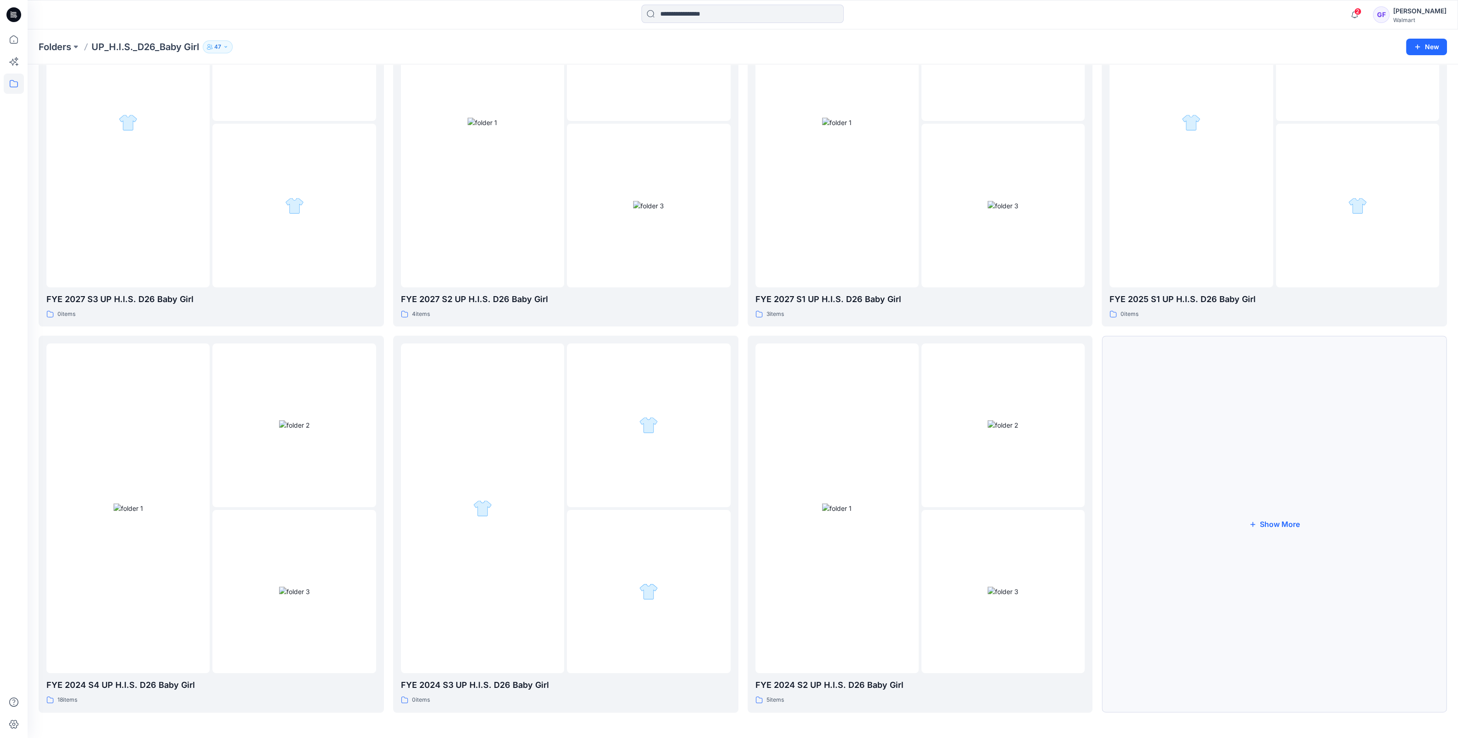
click at [1277, 517] on button "Show More" at bounding box center [1274, 524] width 345 height 377
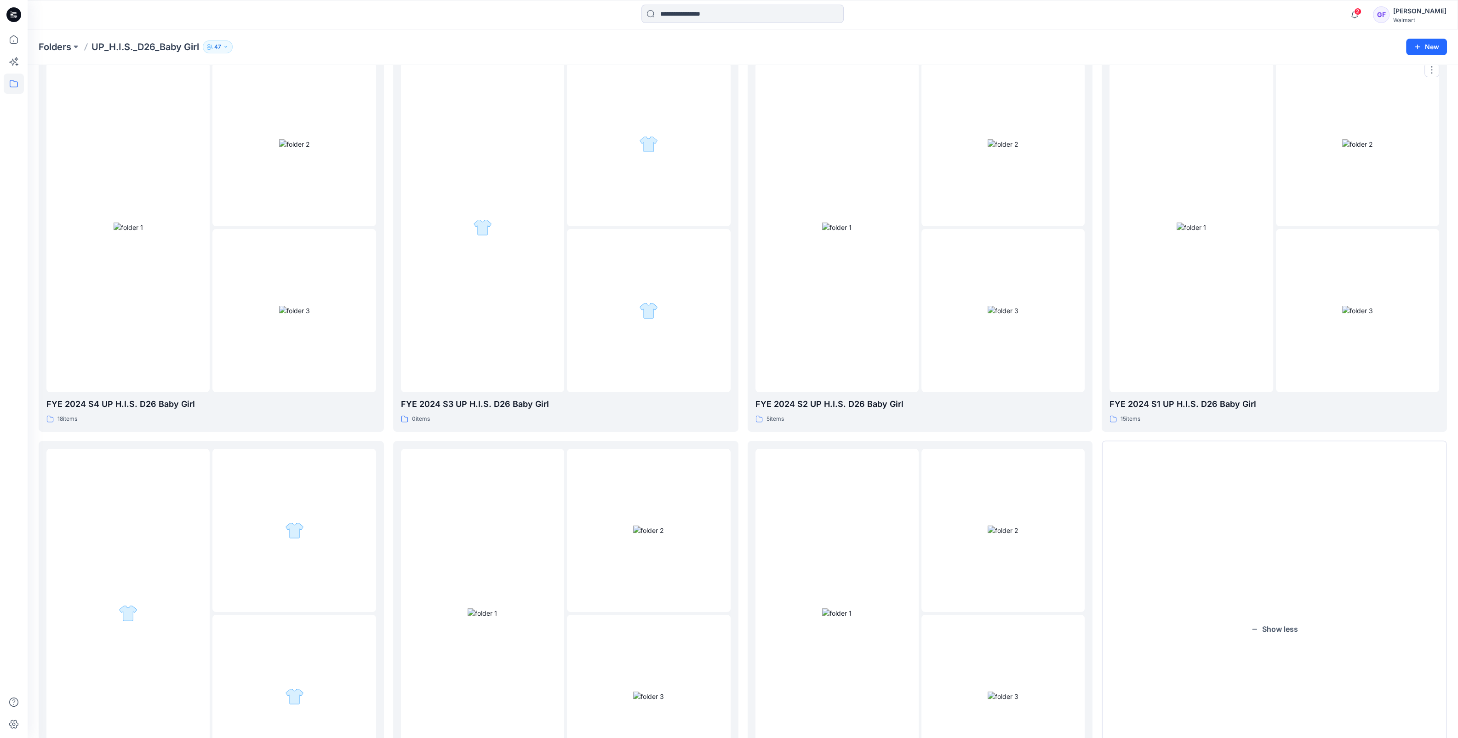
scroll to position [440, 0]
click at [1215, 288] on div at bounding box center [1191, 221] width 163 height 330
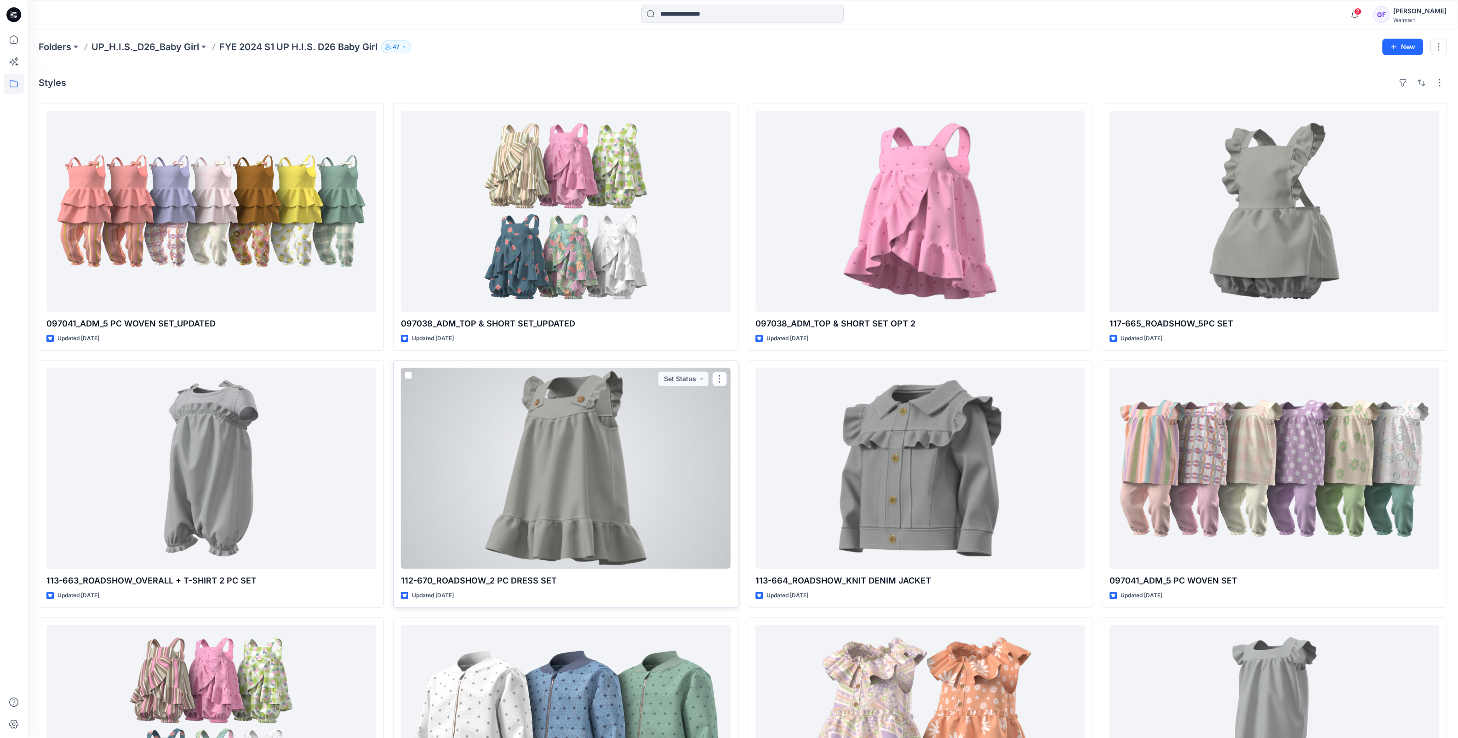
click at [570, 504] on div at bounding box center [566, 468] width 330 height 201
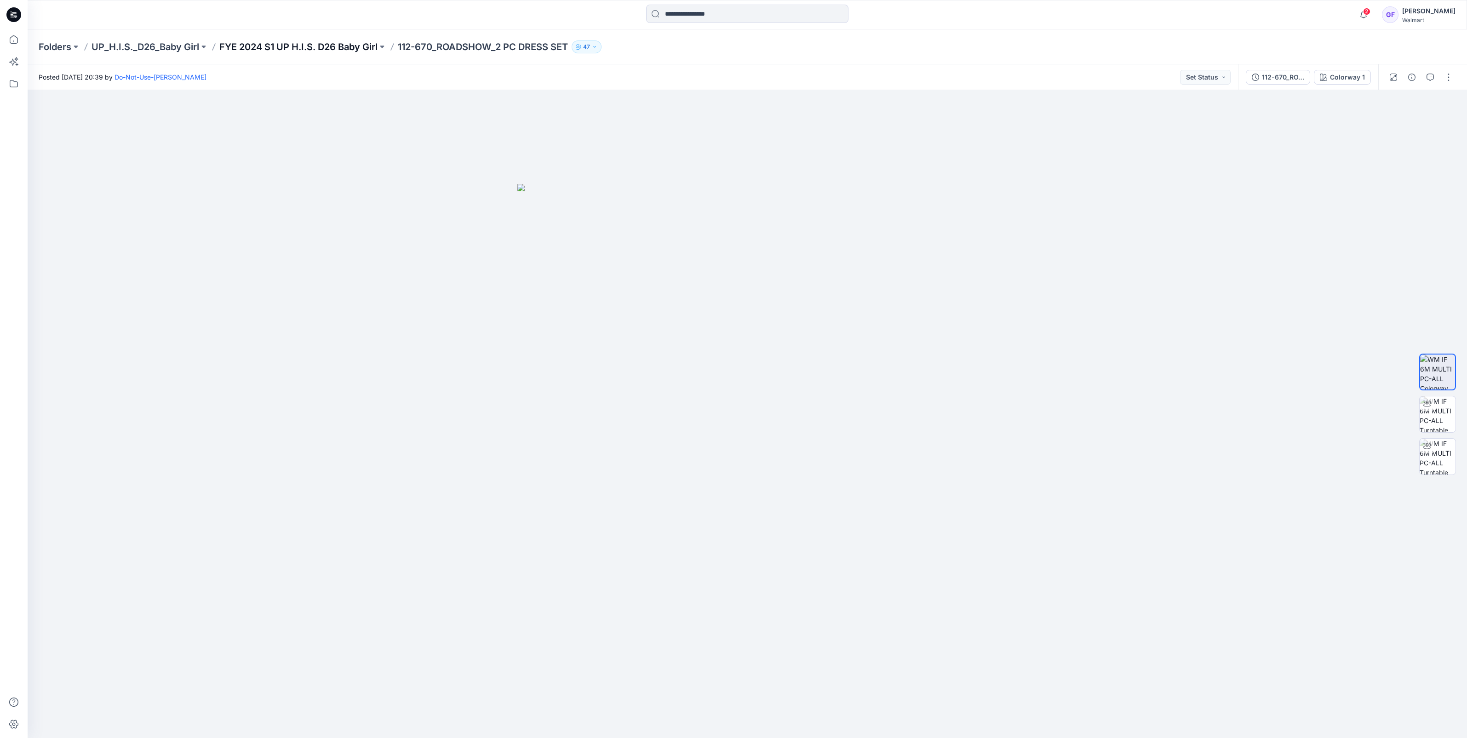
click at [337, 49] on p "FYE 2024 S1 UP H.I.S. D26 Baby Girl" at bounding box center [298, 46] width 158 height 13
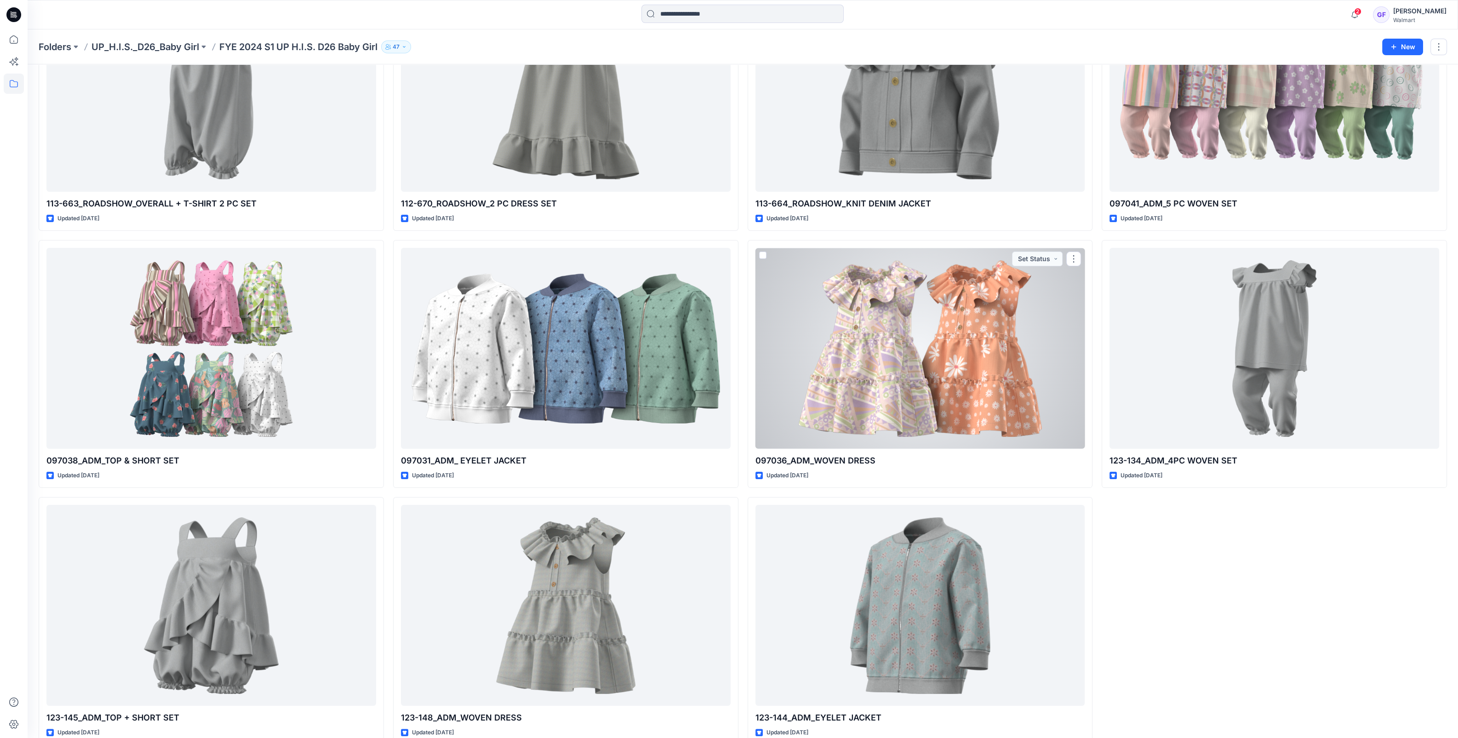
scroll to position [395, 0]
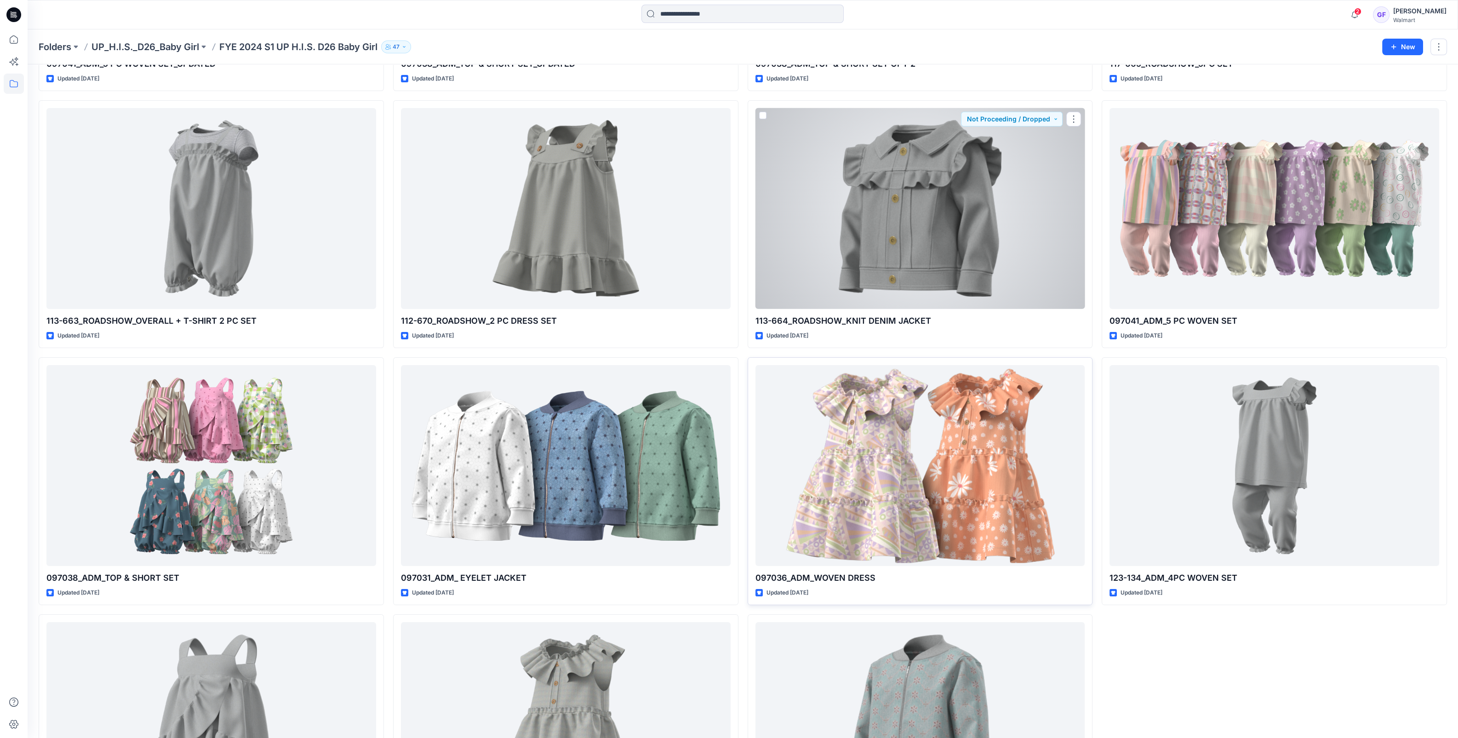
scroll to position [287, 0]
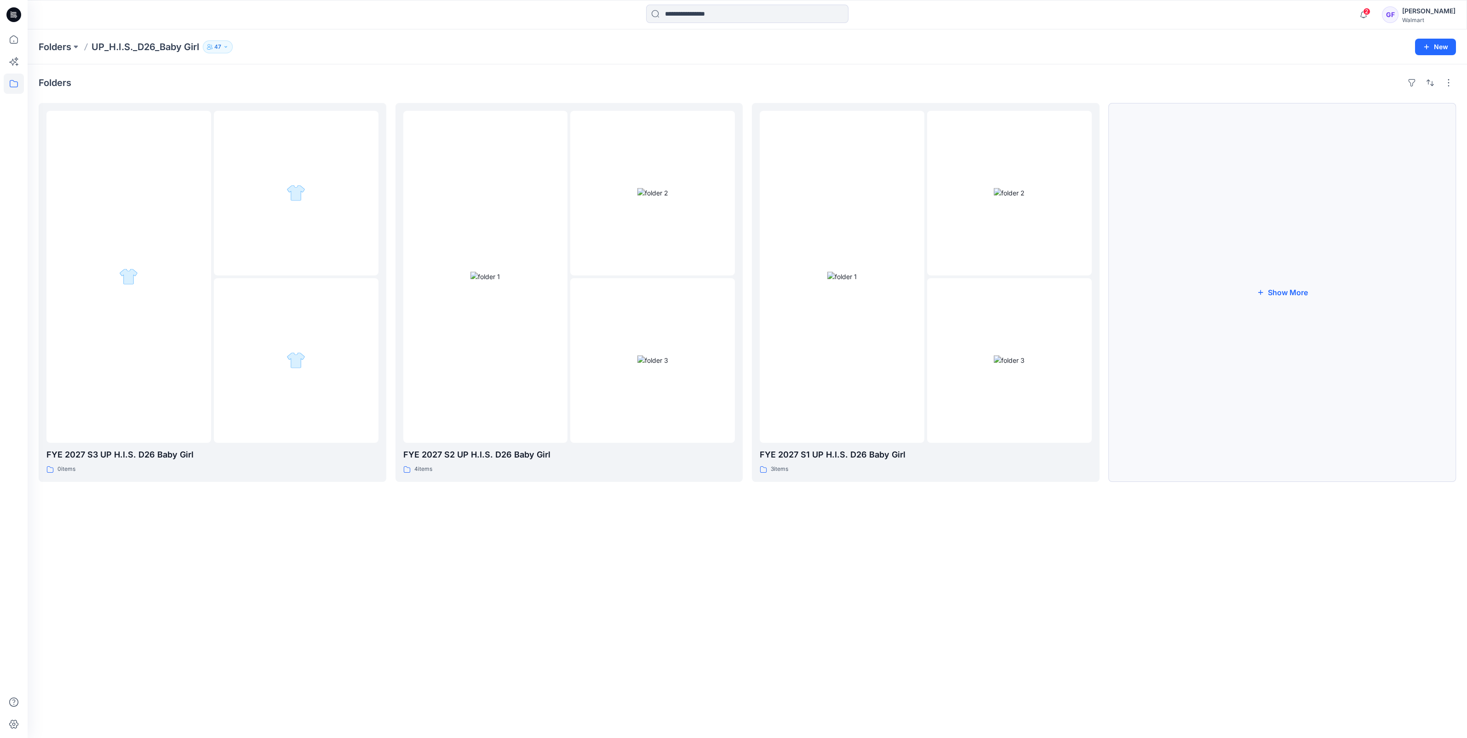
click at [1257, 295] on icon "button" at bounding box center [1260, 292] width 7 height 7
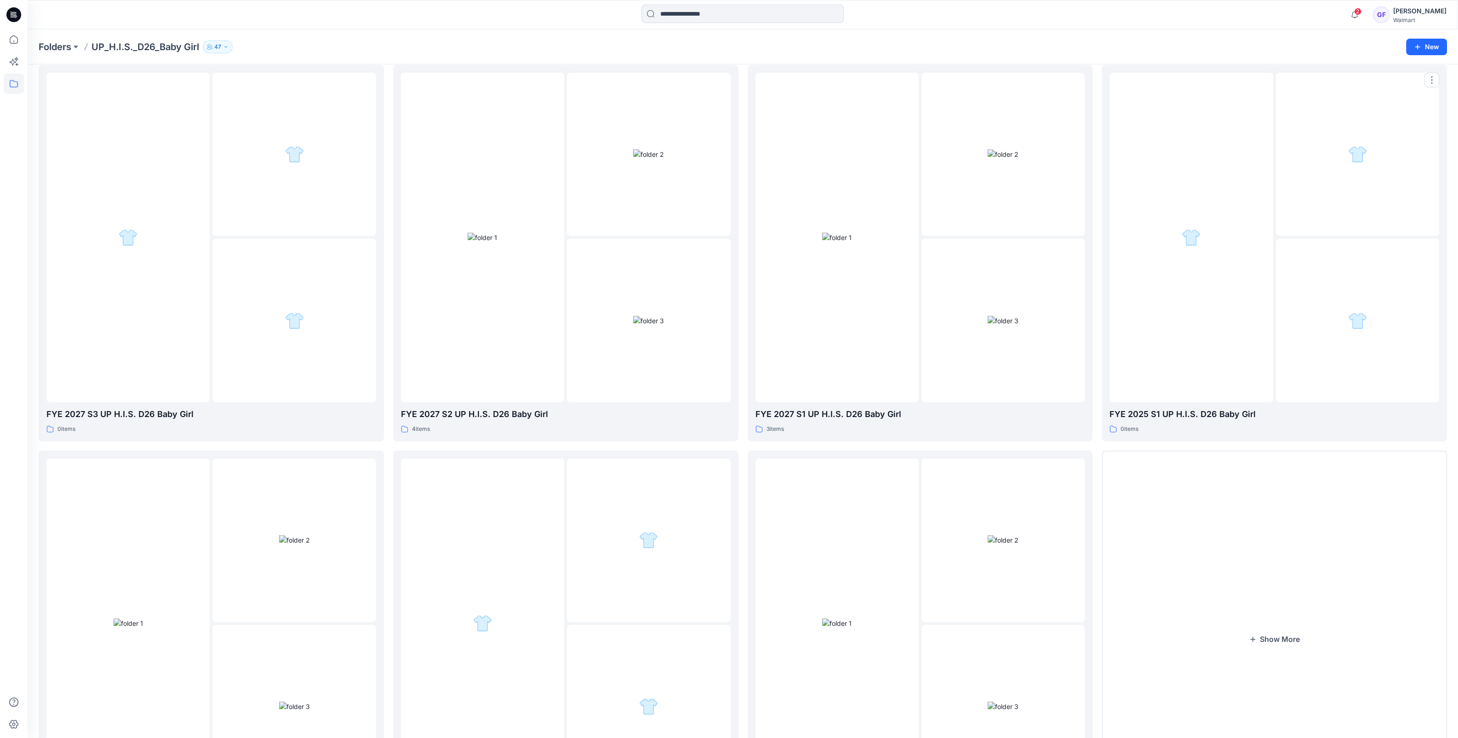
scroll to position [153, 0]
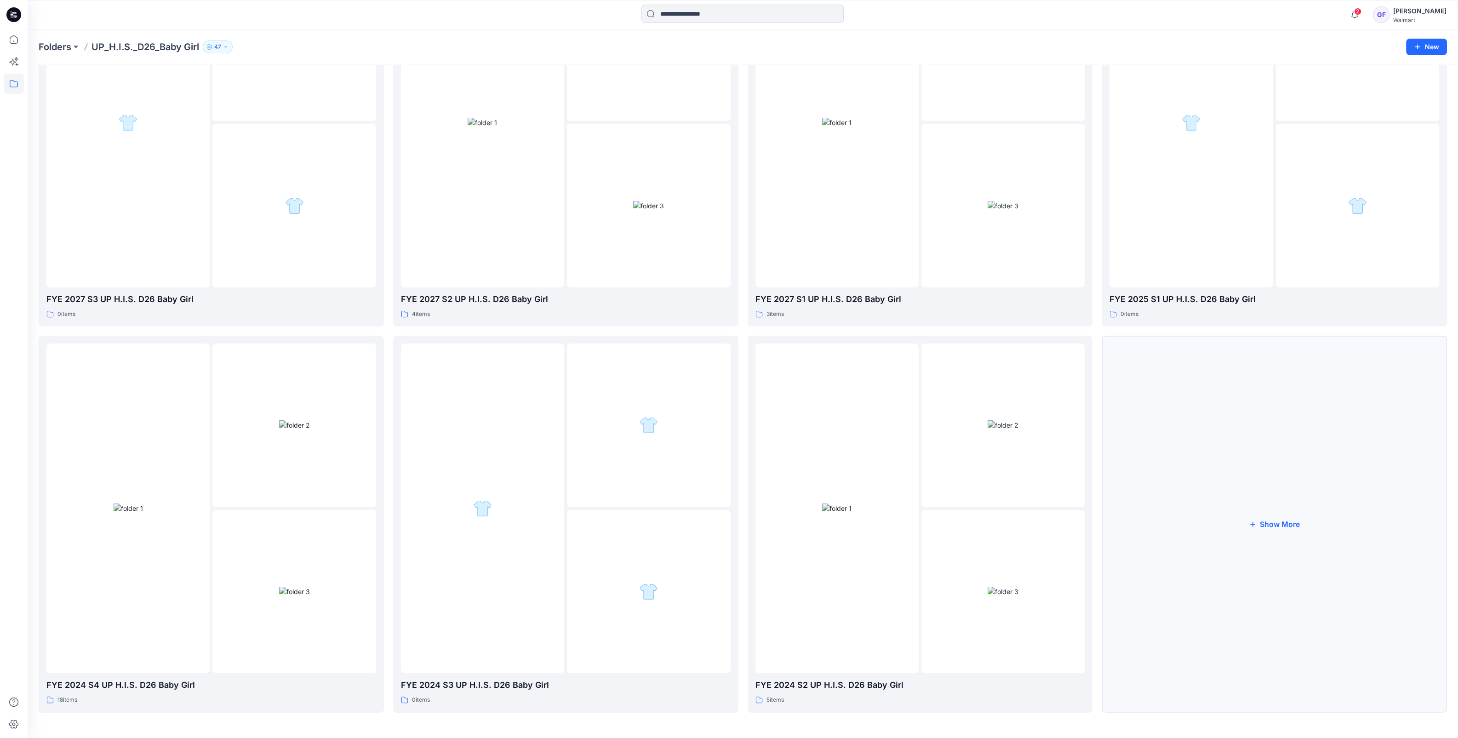
click at [1293, 513] on button "Show More" at bounding box center [1274, 524] width 345 height 377
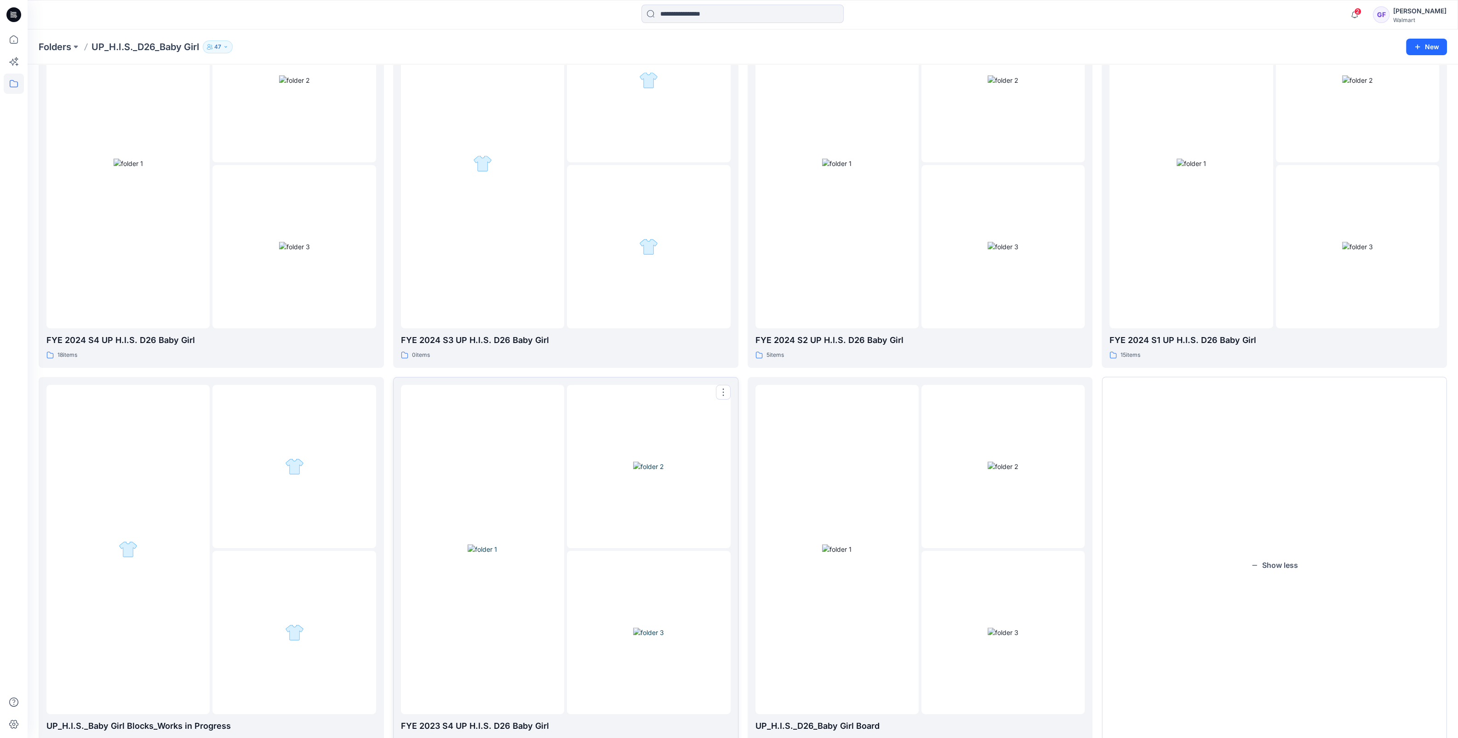
scroll to position [539, 0]
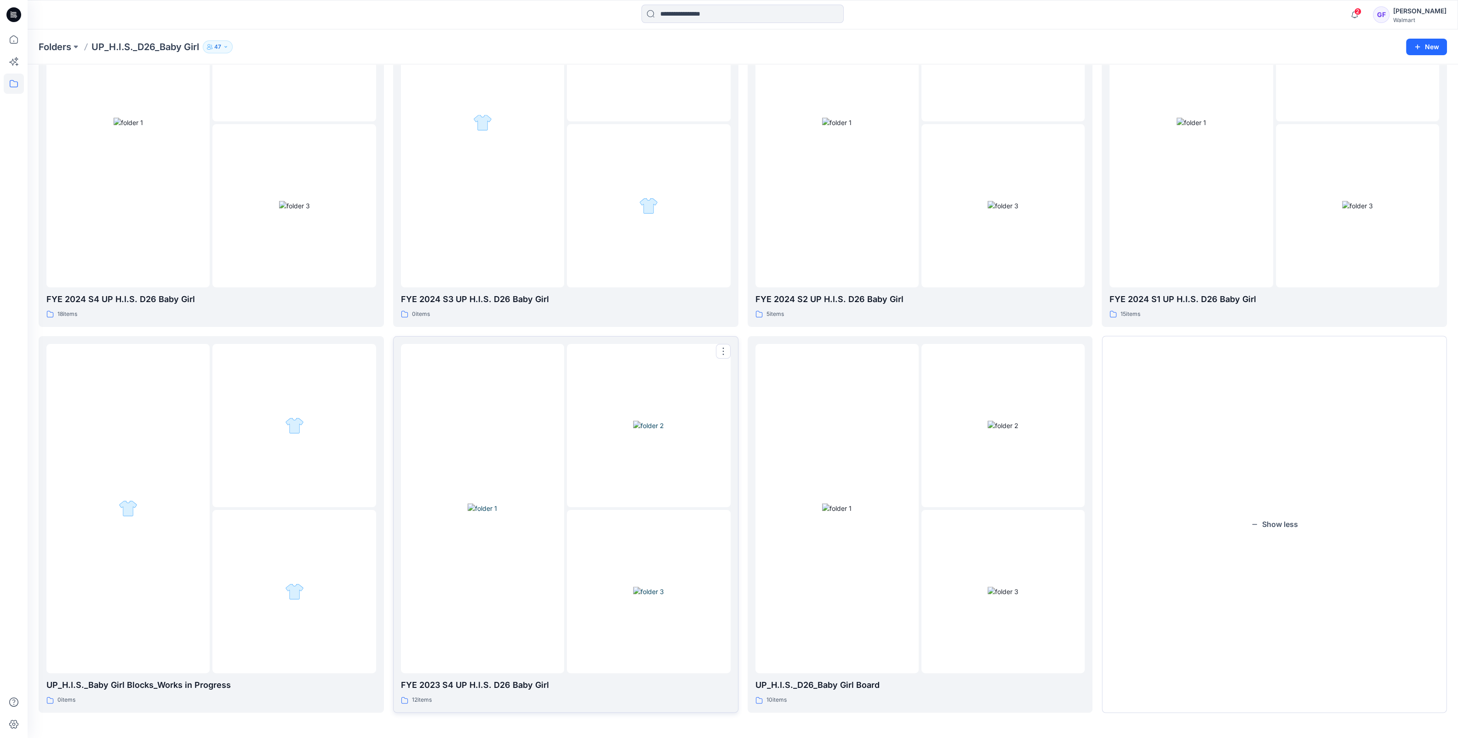
click at [497, 513] on img at bounding box center [482, 508] width 29 height 10
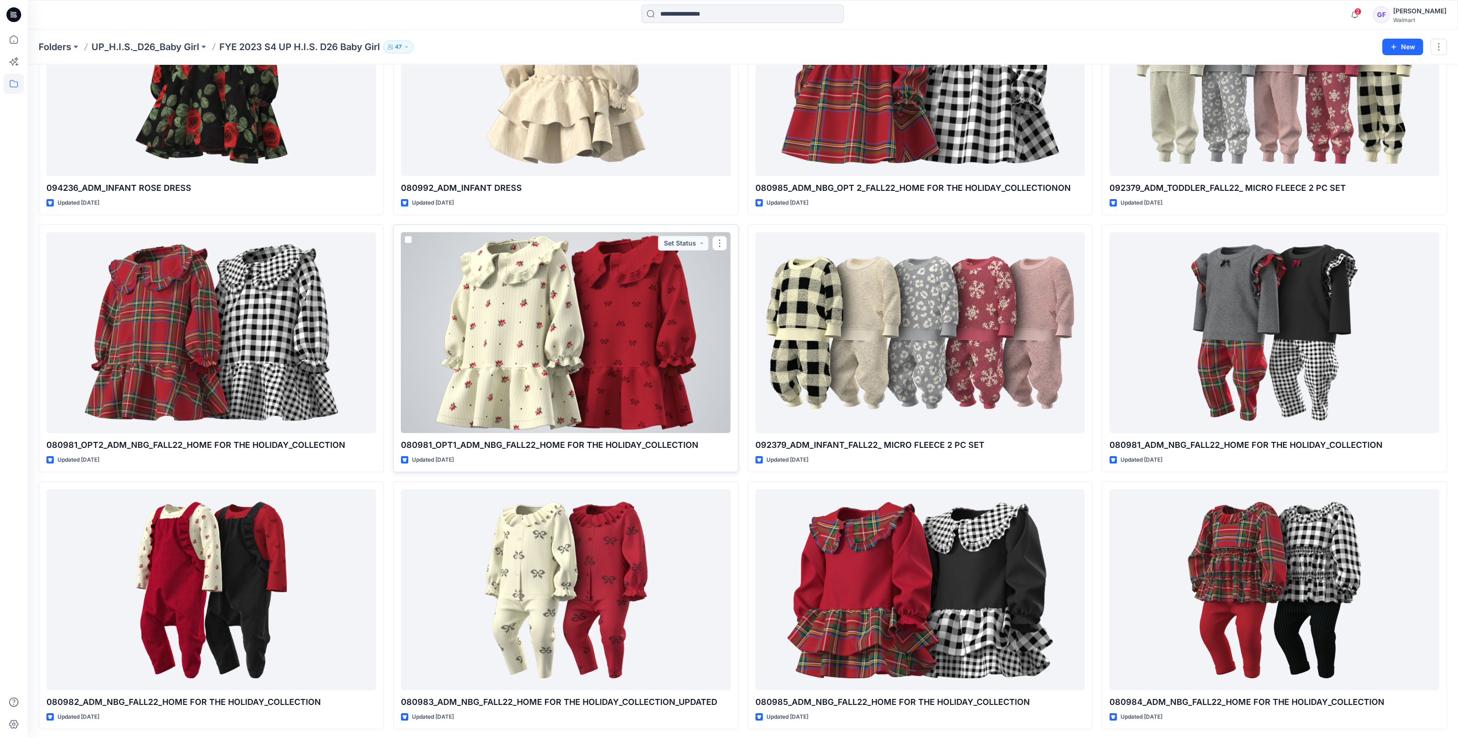
scroll to position [137, 0]
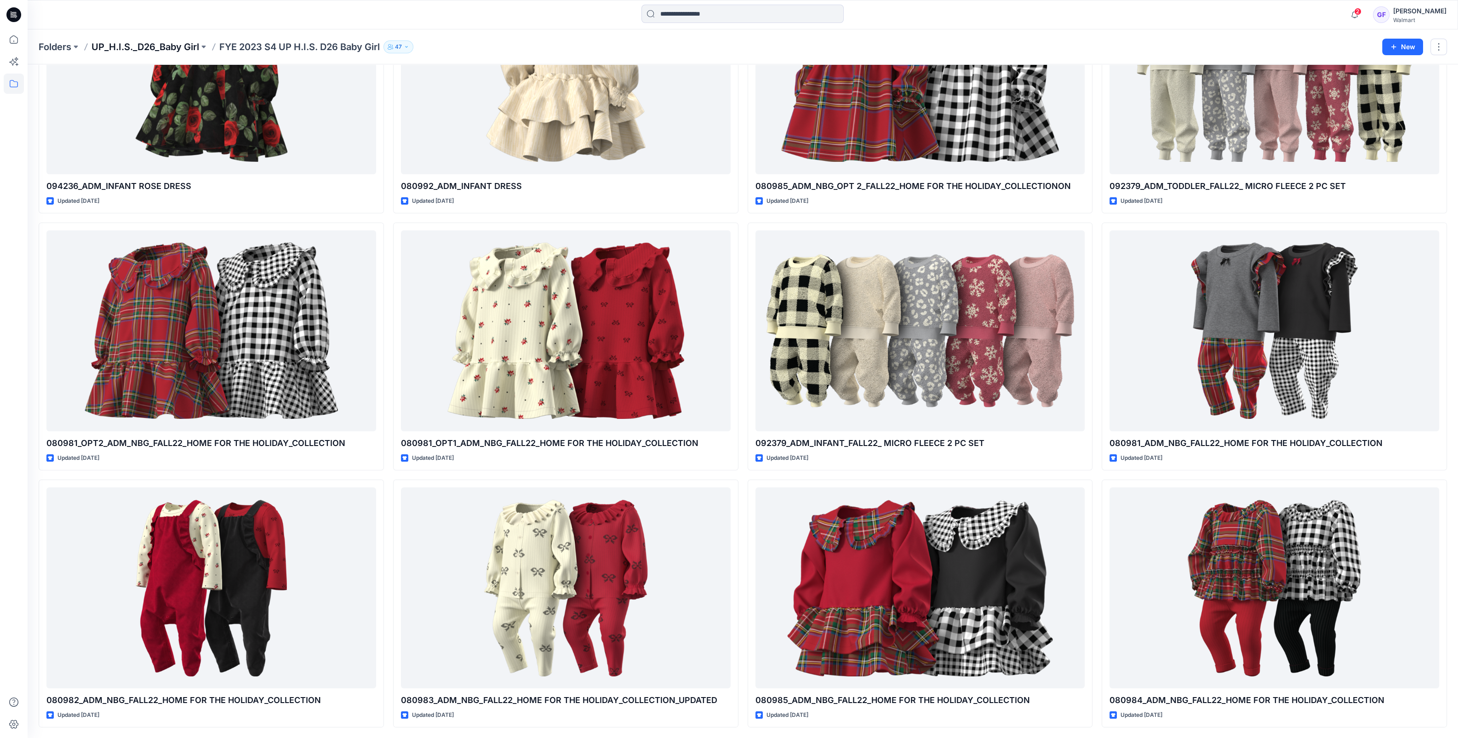
click at [175, 41] on p "UP_H.I.S._D26_Baby Girl" at bounding box center [146, 46] width 108 height 13
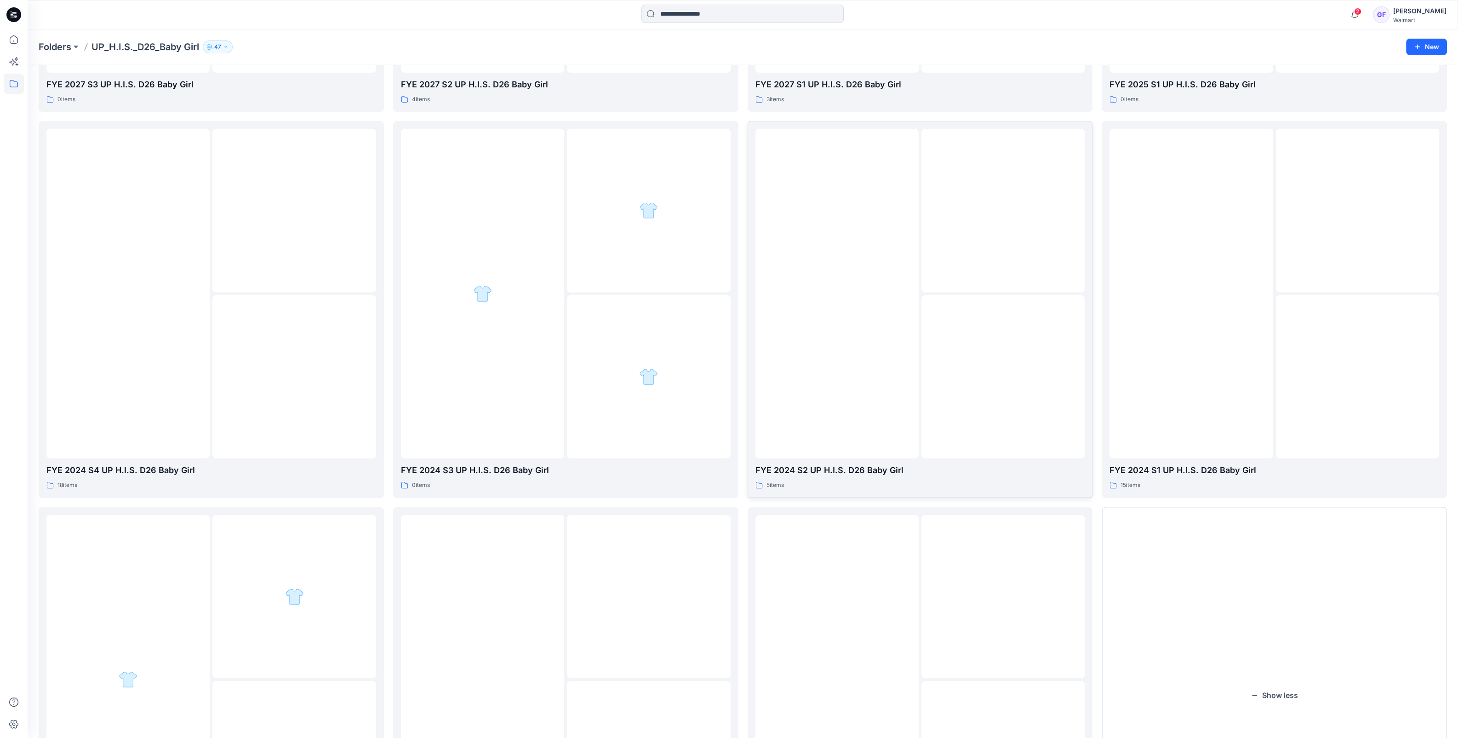
scroll to position [539, 0]
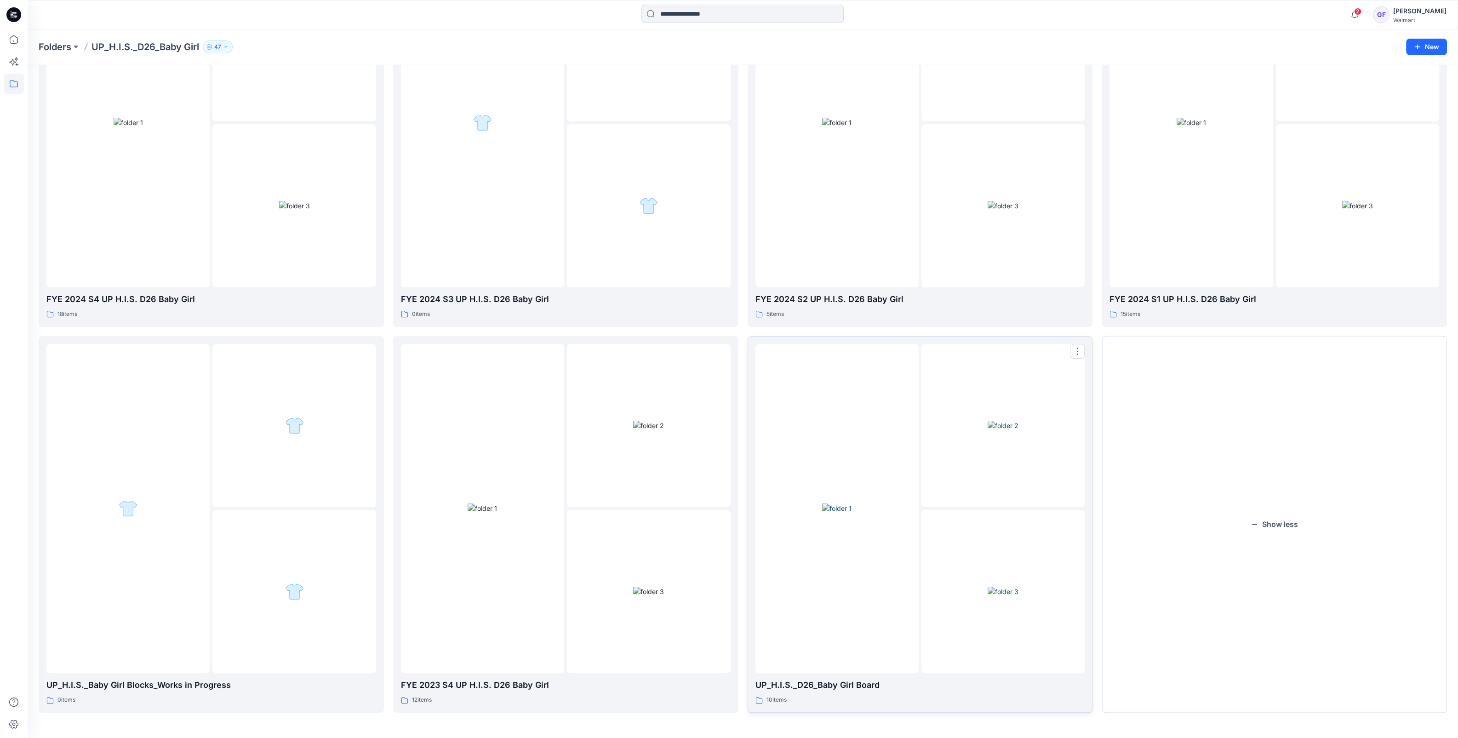
click at [852, 513] on img at bounding box center [836, 508] width 29 height 10
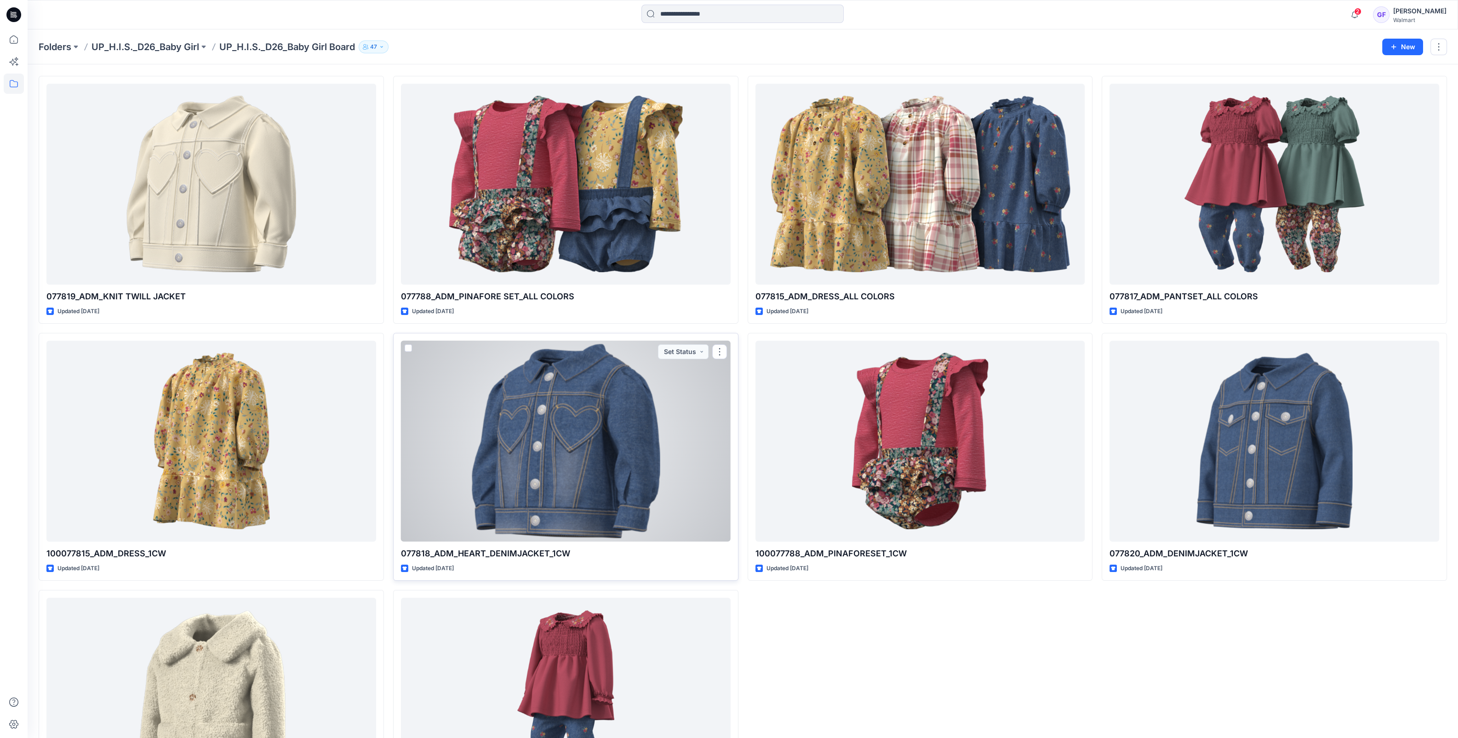
scroll to position [23, 0]
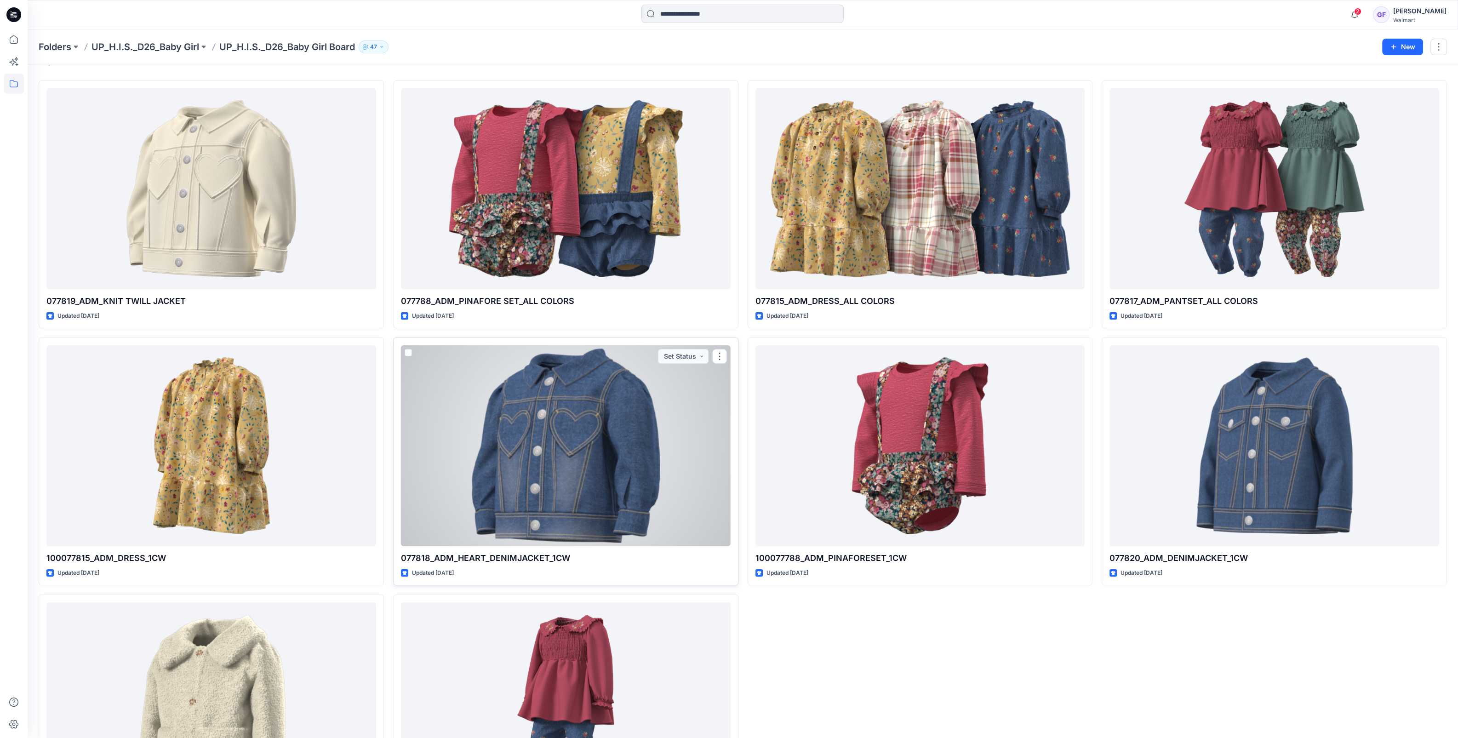
click at [552, 398] on div at bounding box center [566, 445] width 330 height 201
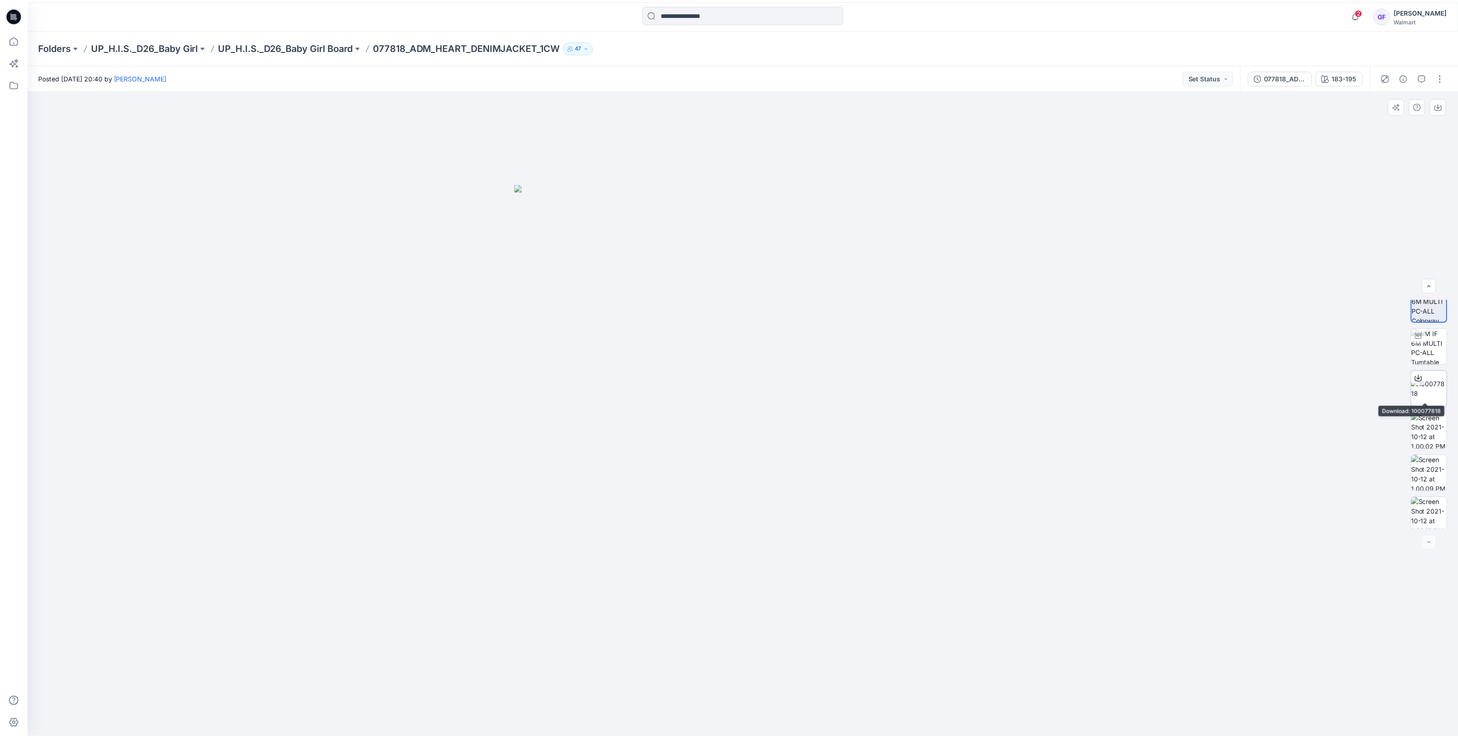
scroll to position [18, 0]
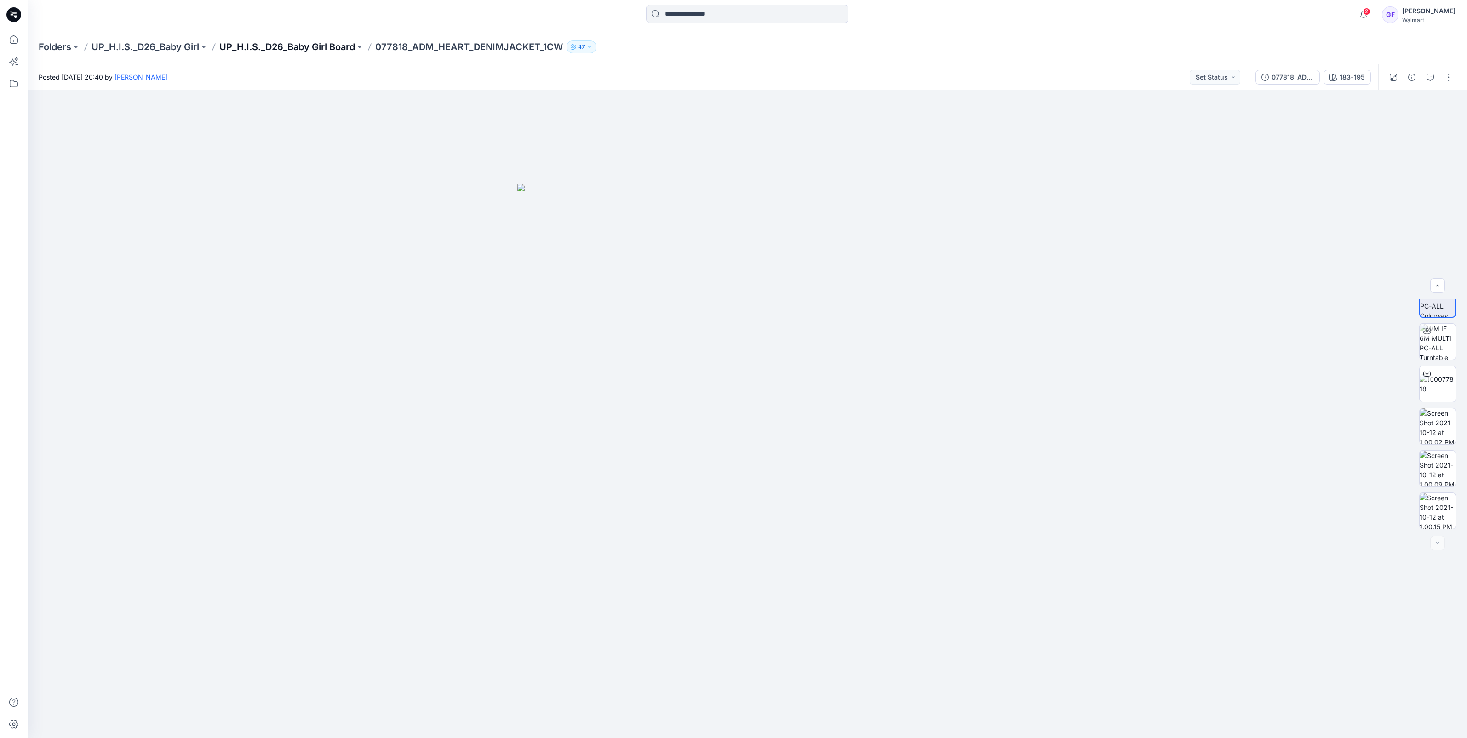
click at [308, 48] on p "UP_H.I.S._D26_Baby Girl Board" at bounding box center [287, 46] width 136 height 13
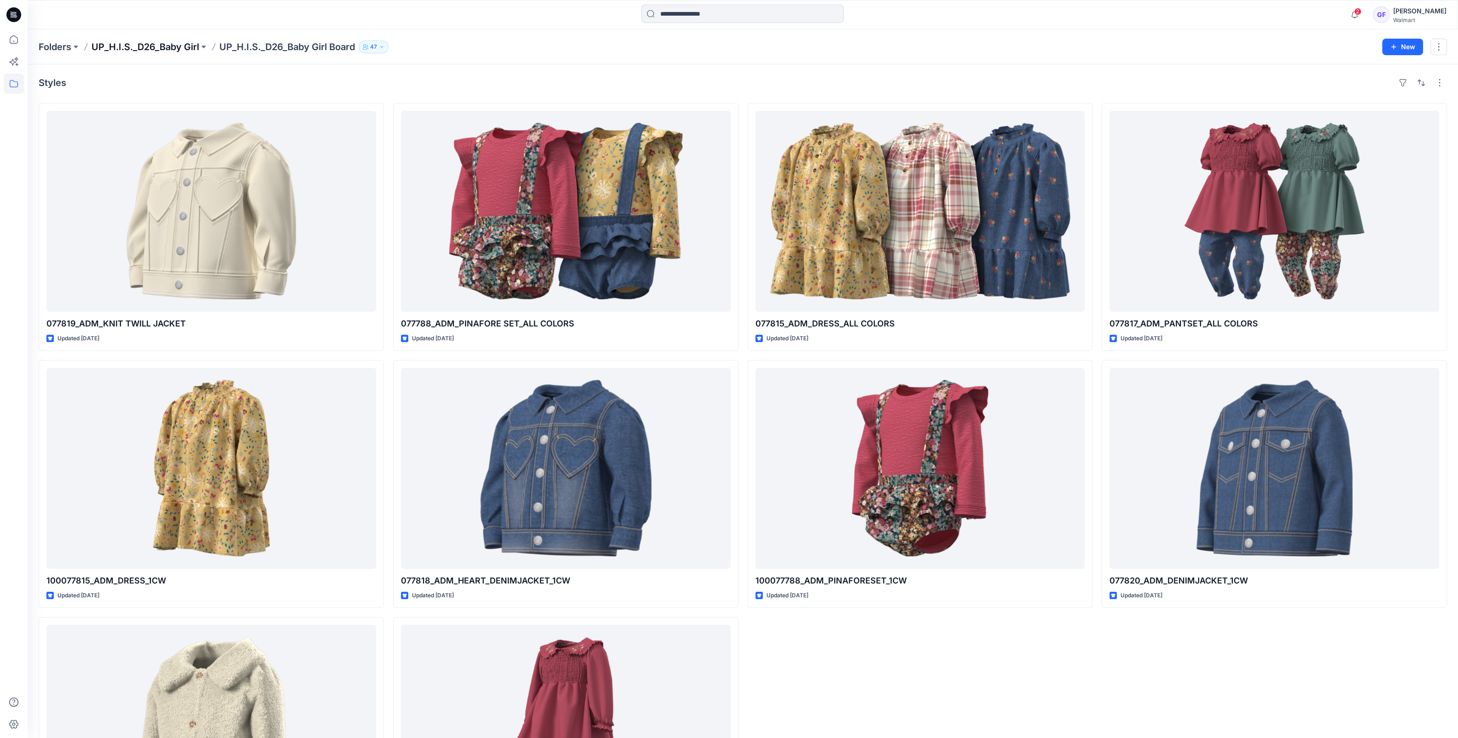
click at [113, 46] on p "UP_H.I.S._D26_Baby Girl" at bounding box center [146, 46] width 108 height 13
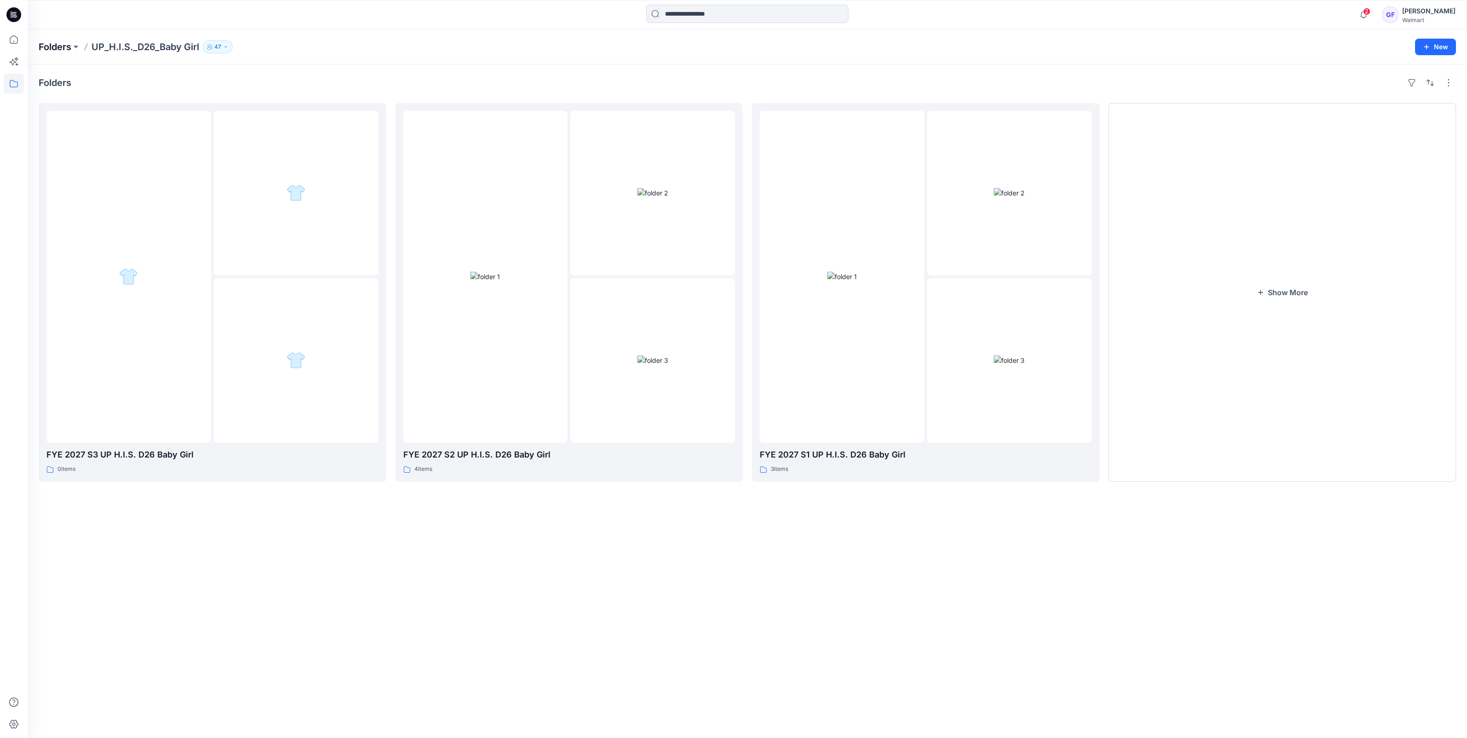
click at [41, 45] on p "Folders" at bounding box center [55, 46] width 33 height 13
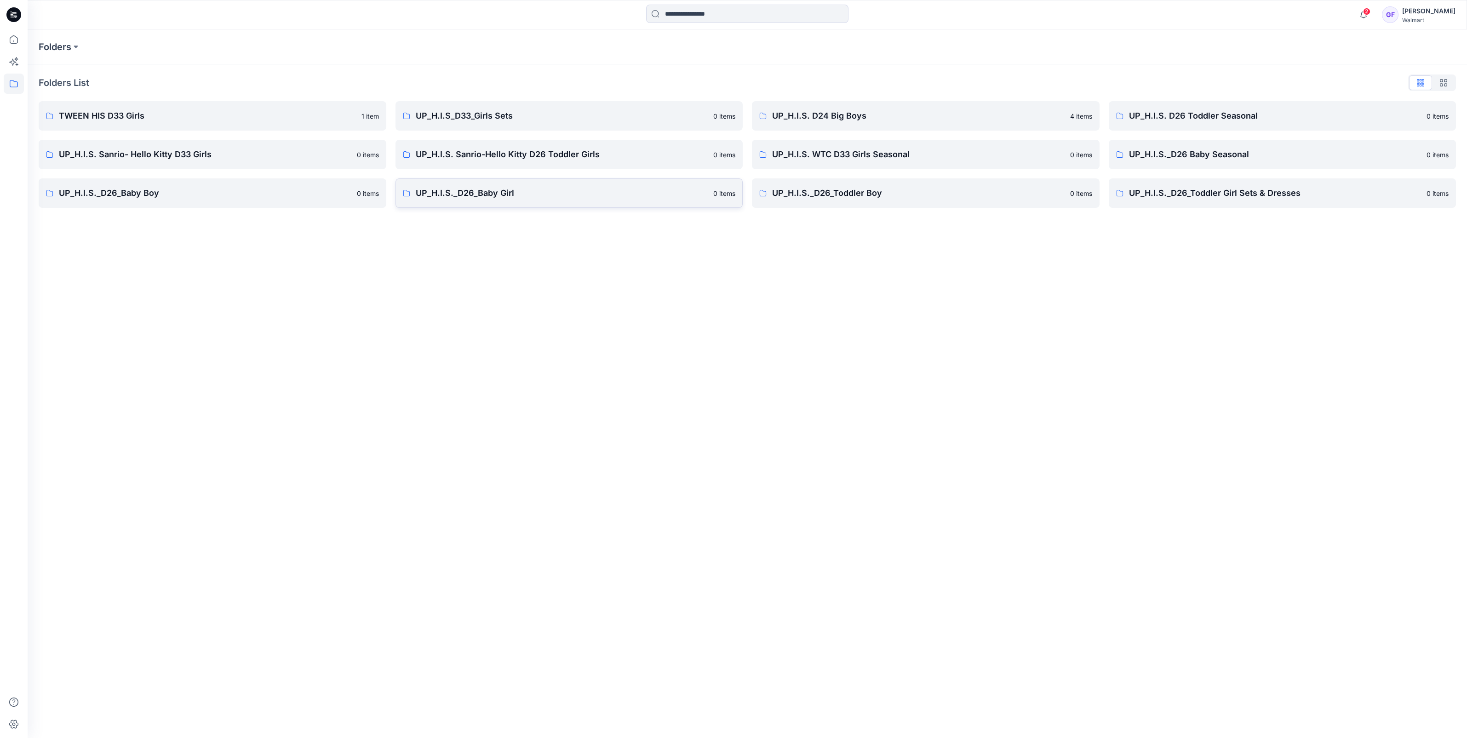
click at [506, 190] on p "UP_H.I.S._D26_Baby Girl" at bounding box center [562, 193] width 292 height 13
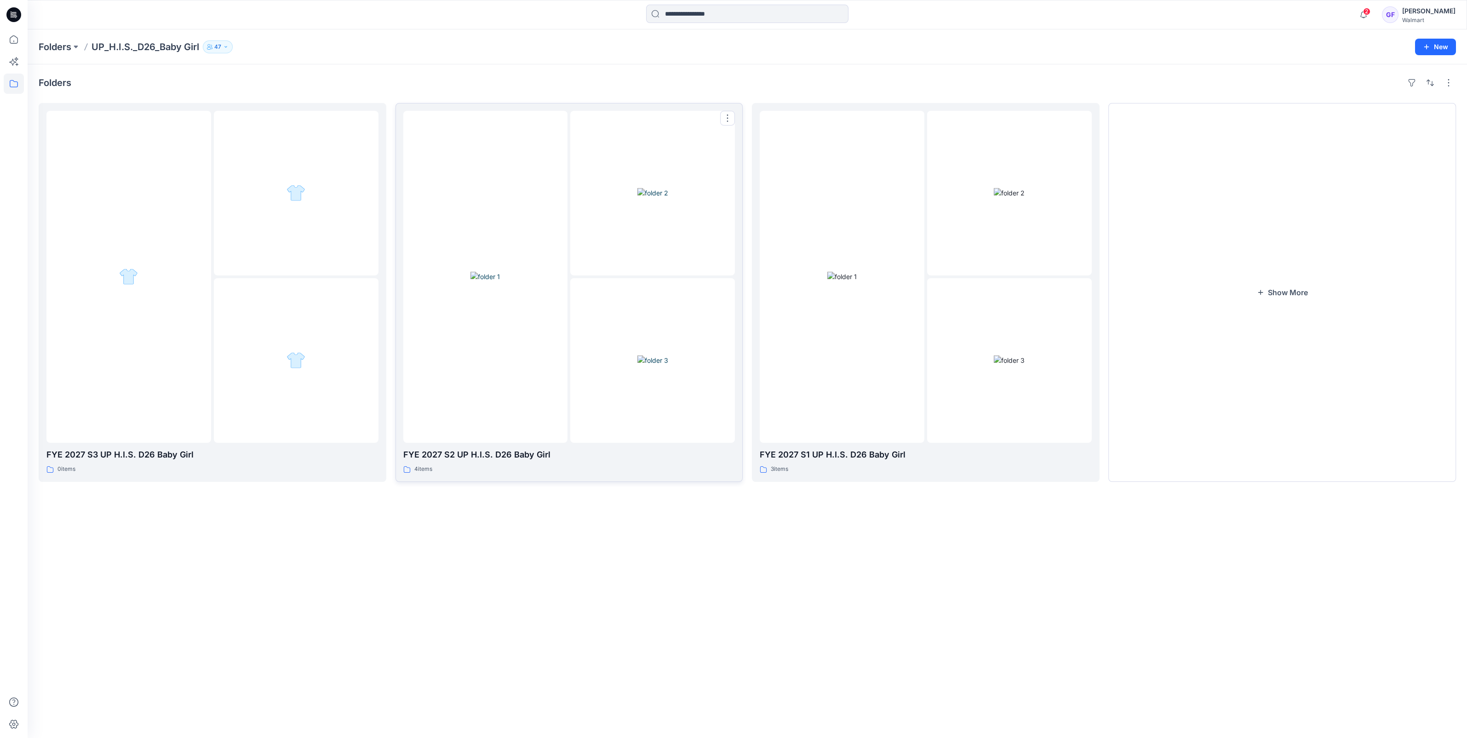
click at [643, 198] on img at bounding box center [652, 193] width 31 height 10
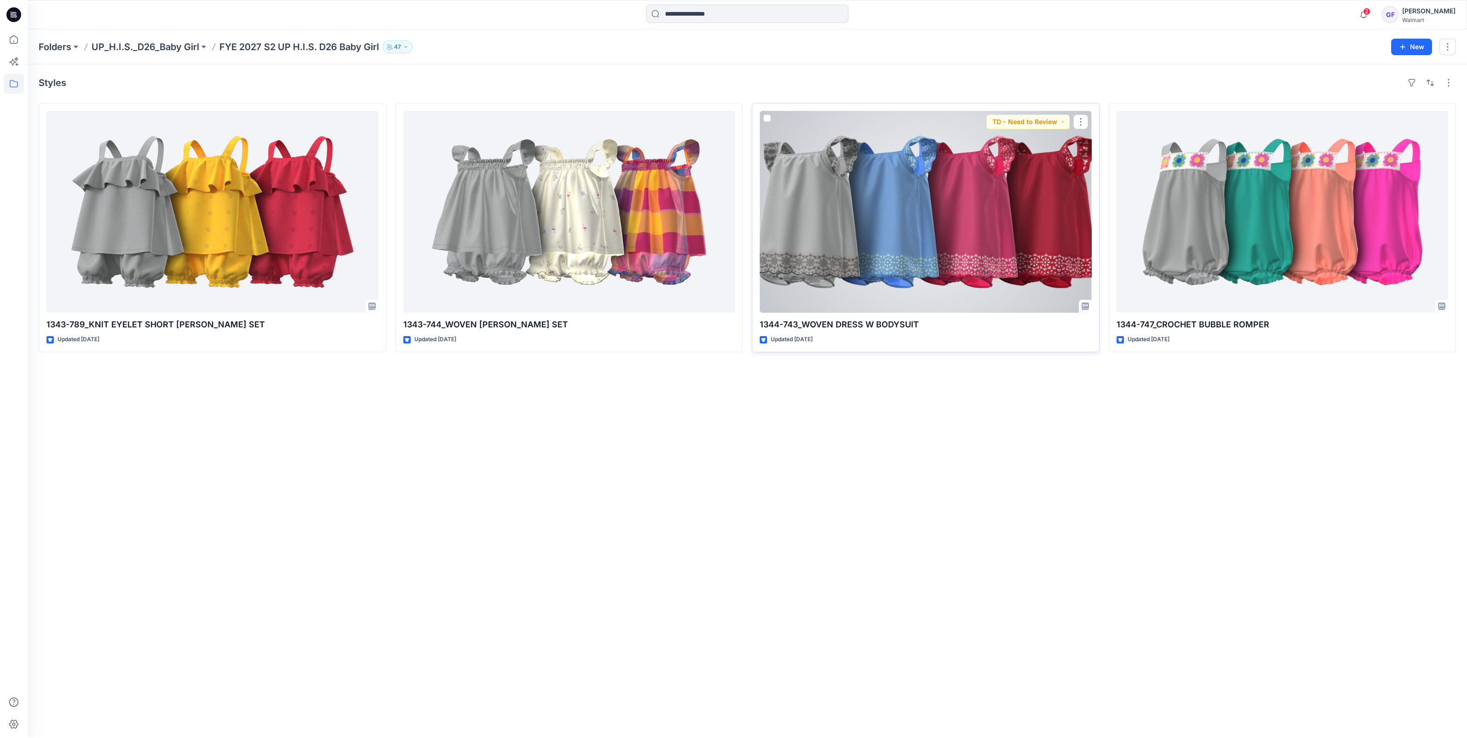
click at [825, 235] on div at bounding box center [926, 212] width 332 height 202
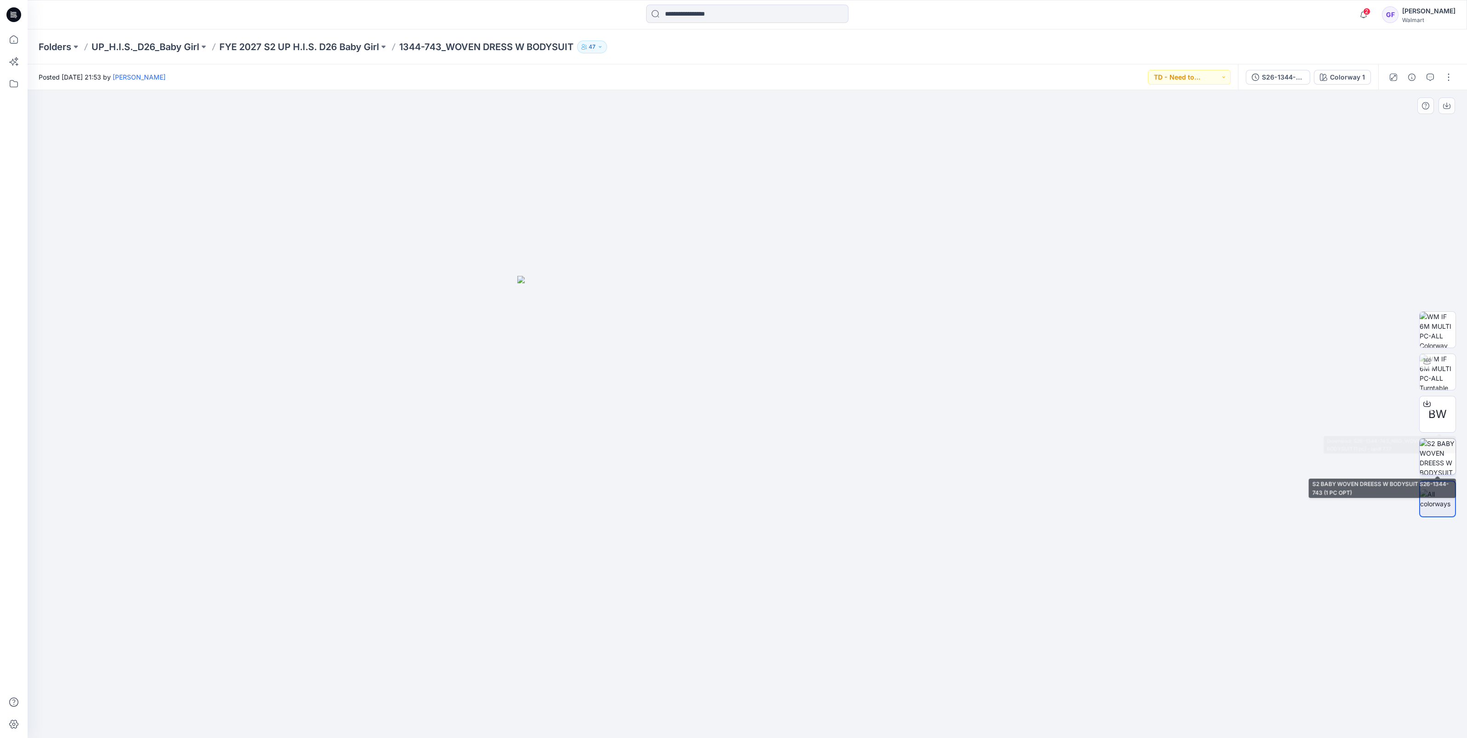
click at [1426, 450] on img at bounding box center [1437, 457] width 36 height 36
click at [326, 46] on p "FYE 2027 S2 UP H.I.S. D26 Baby Girl" at bounding box center [299, 46] width 160 height 13
